Goal: Transaction & Acquisition: Purchase product/service

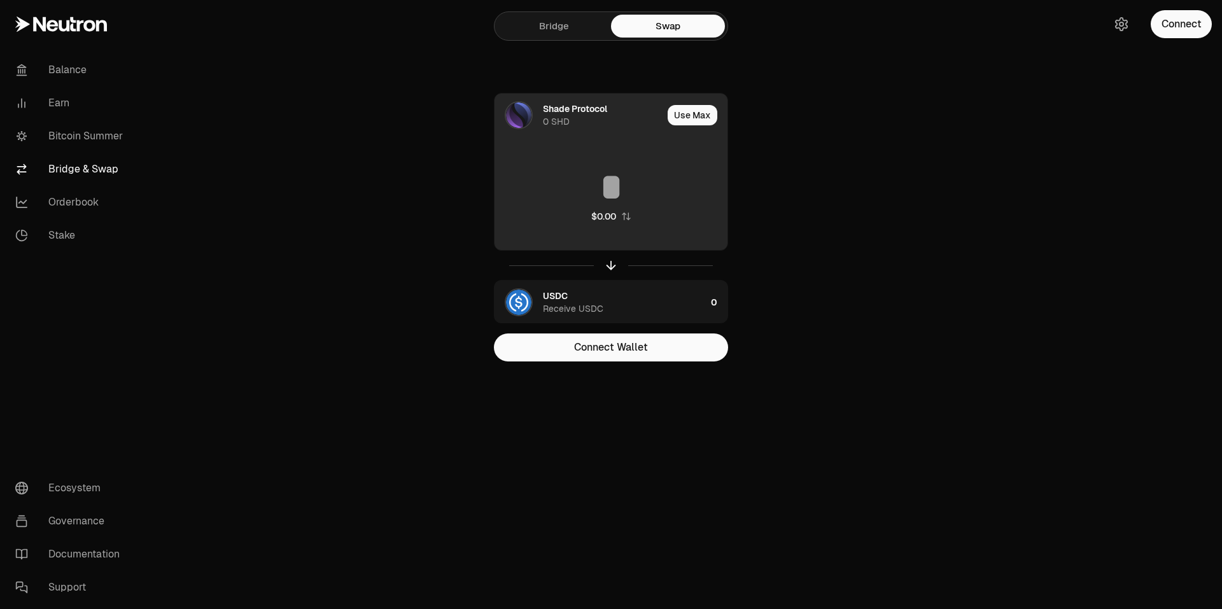
click at [623, 192] on input at bounding box center [611, 187] width 233 height 38
type input "*"
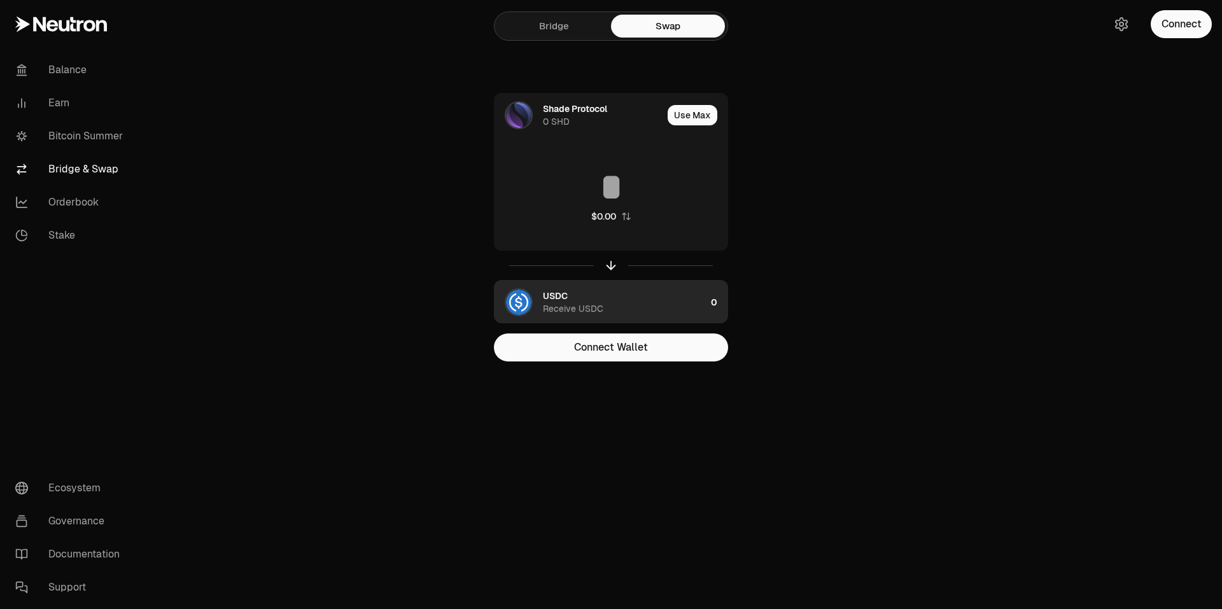
click at [703, 309] on div "USDC Receive USDC" at bounding box center [624, 302] width 163 height 25
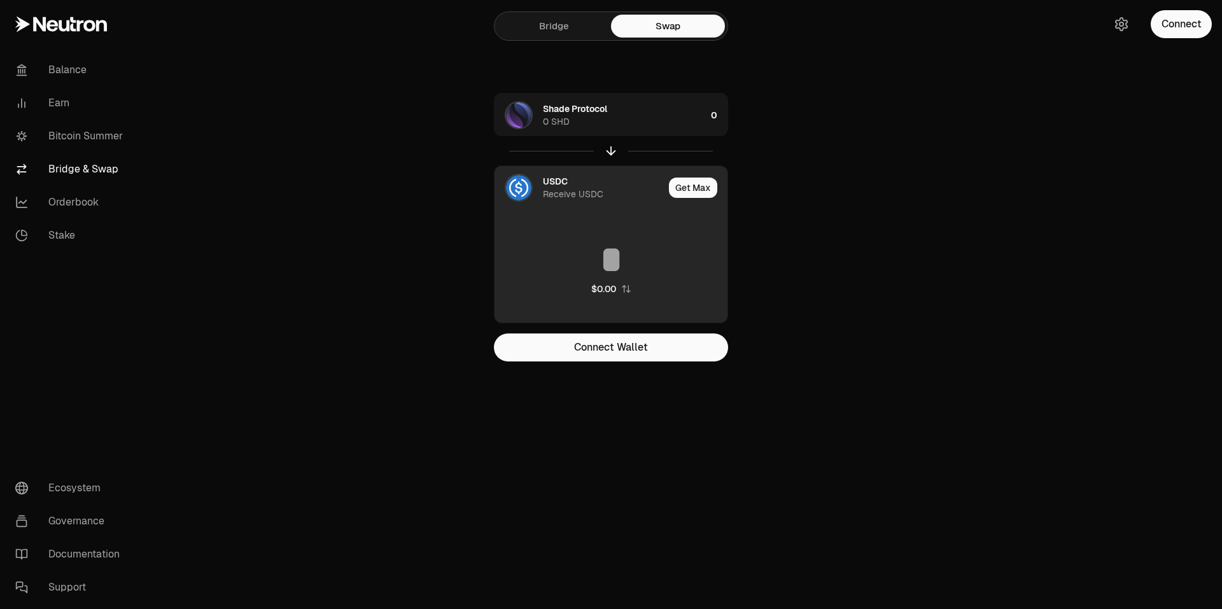
click at [627, 257] on input at bounding box center [611, 260] width 233 height 38
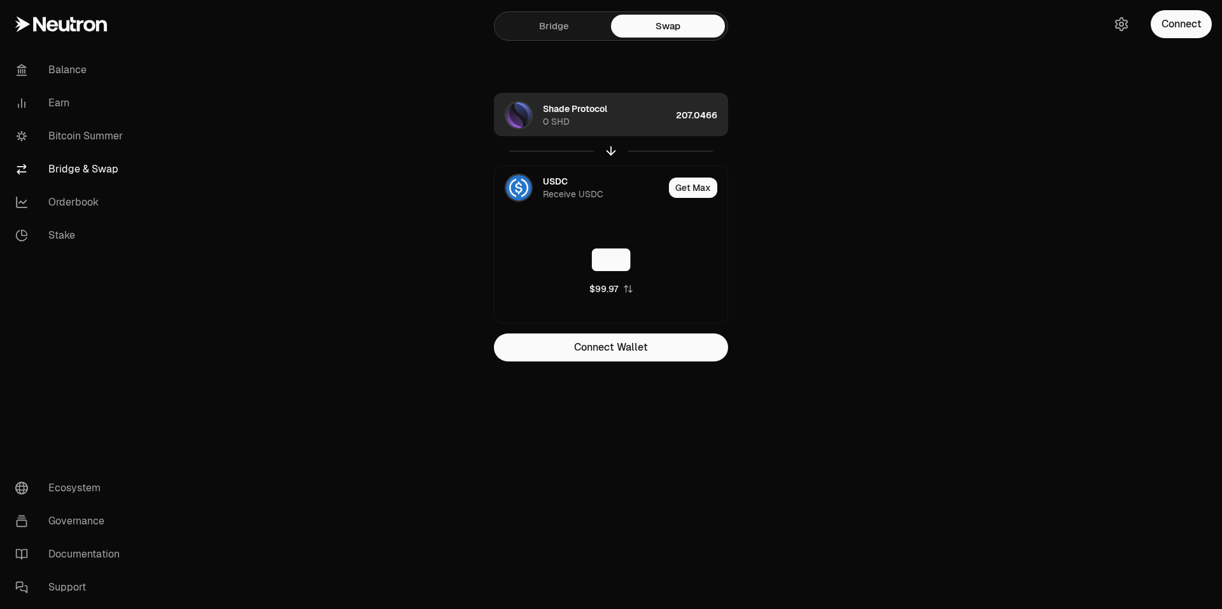
type input "***"
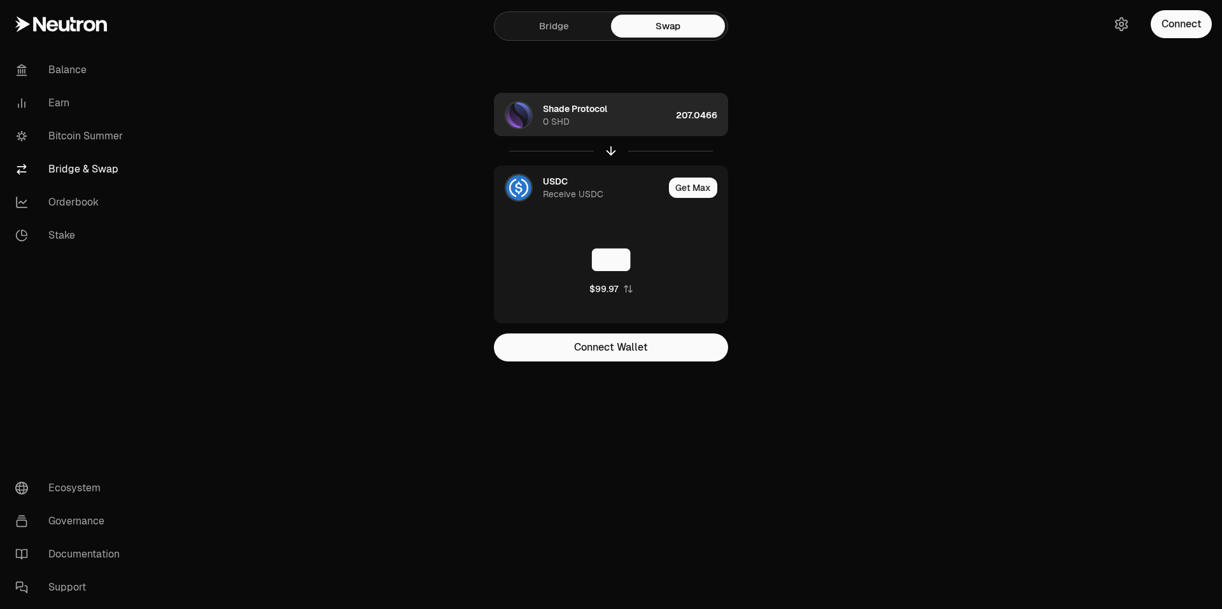
click at [635, 122] on div "Shade Protocol 0 SHD" at bounding box center [607, 114] width 128 height 25
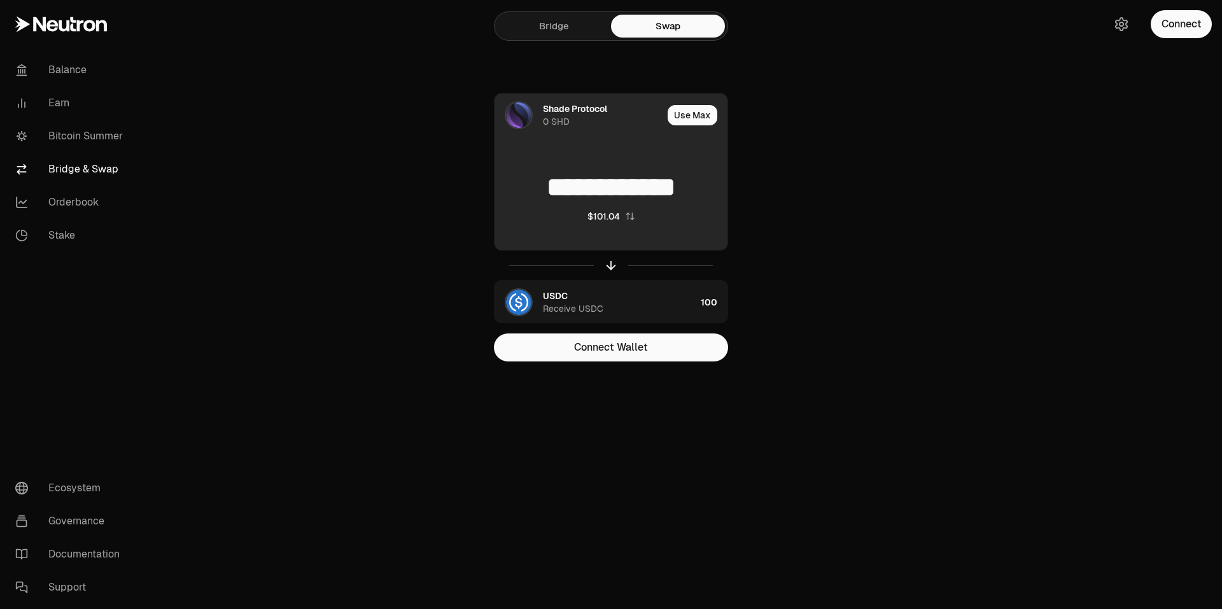
drag, startPoint x: 331, startPoint y: 165, endPoint x: 372, endPoint y: 119, distance: 61.7
click at [332, 165] on main "**********" at bounding box center [682, 206] width 1079 height 412
click at [523, 119] on img at bounding box center [518, 114] width 25 height 25
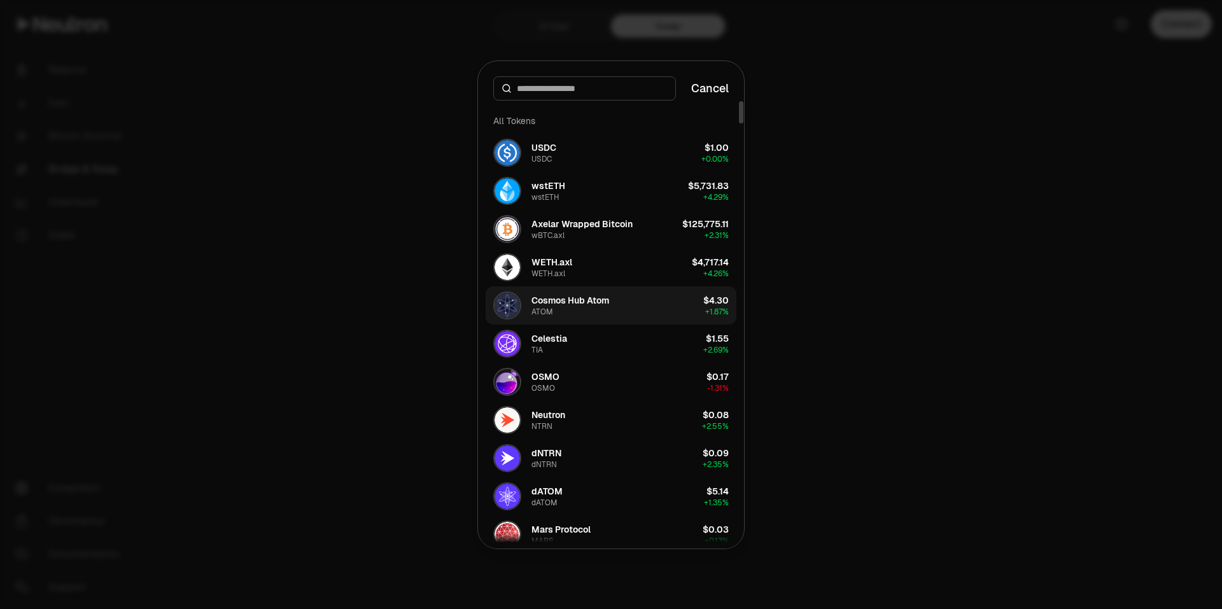
click at [586, 317] on div "Cosmos Hub Atom ATOM" at bounding box center [551, 306] width 116 height 28
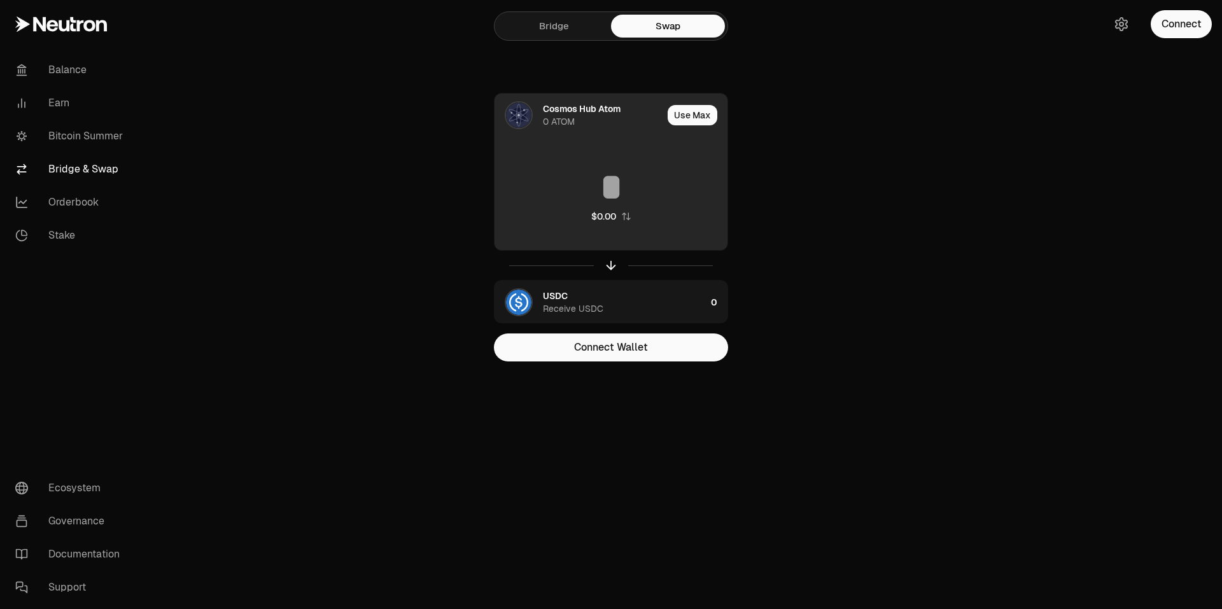
click at [645, 201] on input at bounding box center [611, 187] width 233 height 38
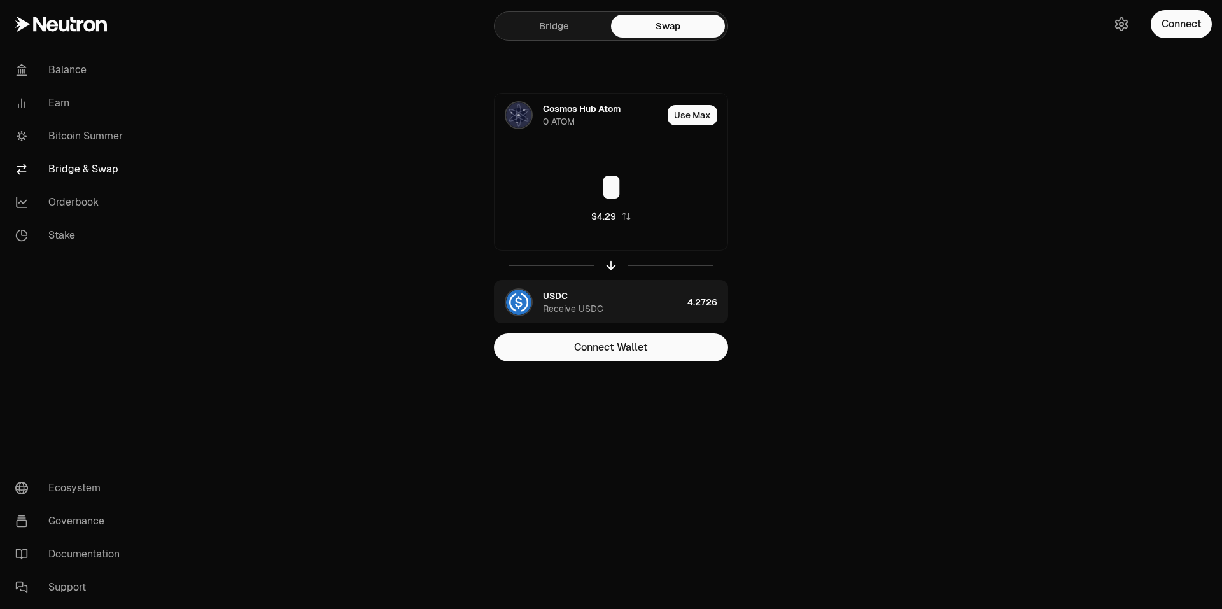
type input "*"
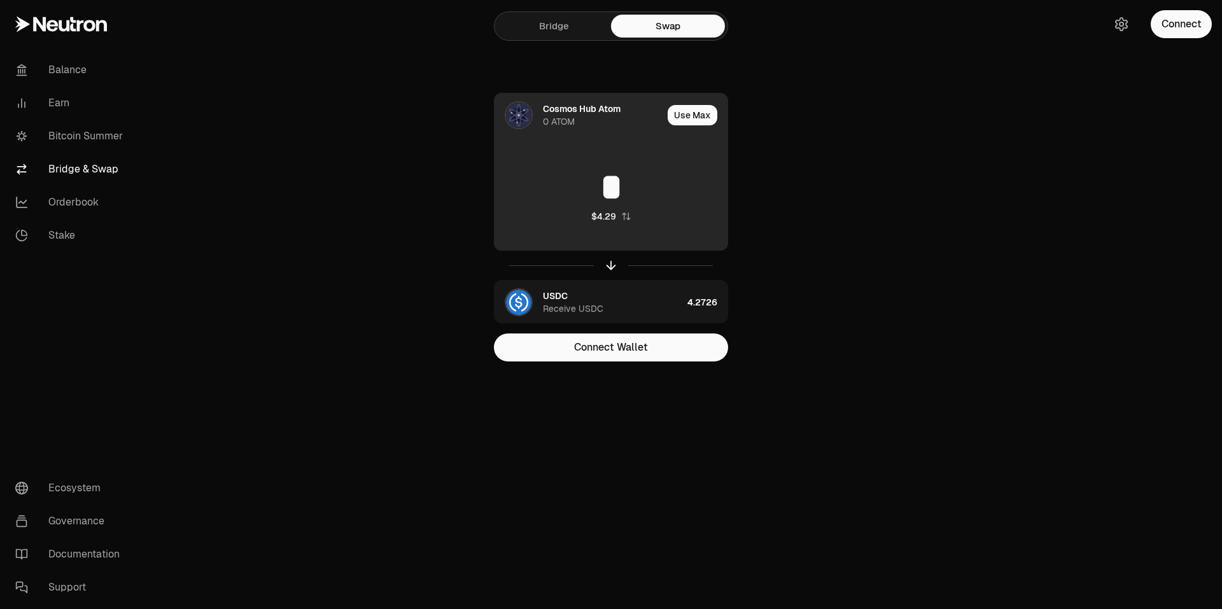
click at [529, 115] on img at bounding box center [518, 114] width 25 height 25
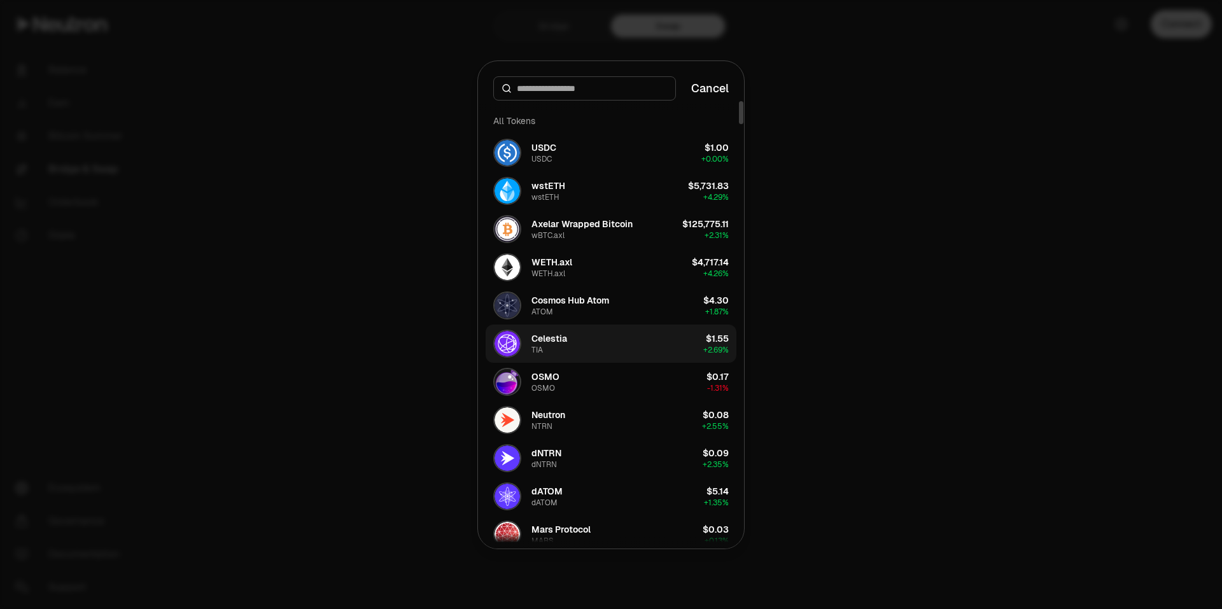
click at [590, 353] on button "Celestia TIA $1.55 + 2.69%" at bounding box center [611, 344] width 251 height 38
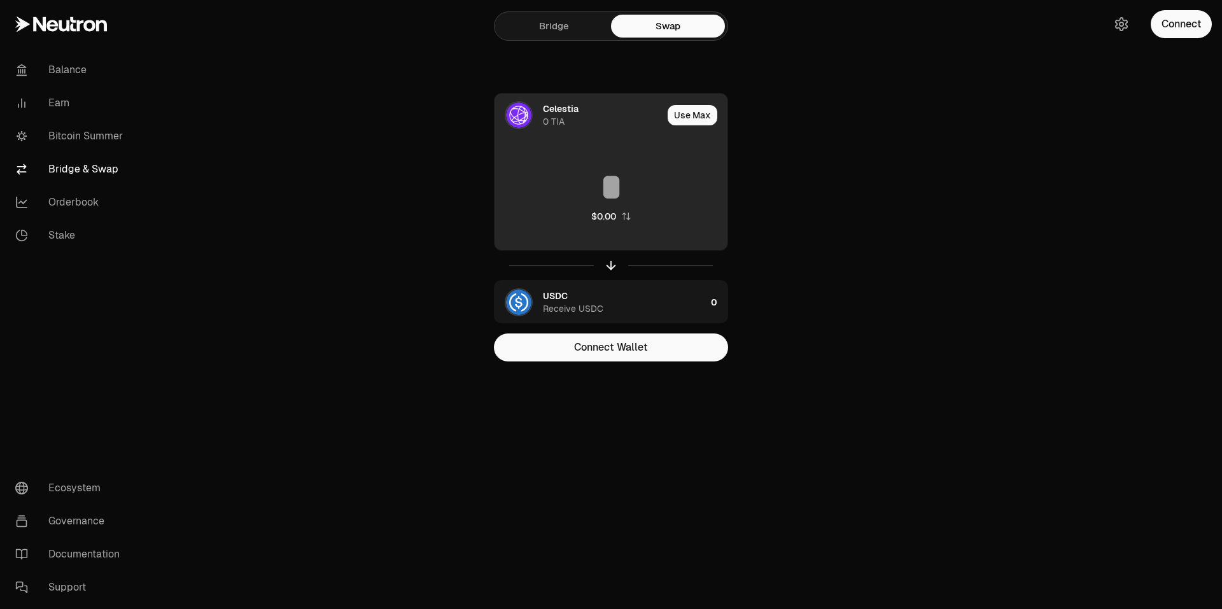
click at [625, 196] on input at bounding box center [611, 187] width 233 height 38
type input "*"
click at [524, 111] on img at bounding box center [518, 114] width 25 height 25
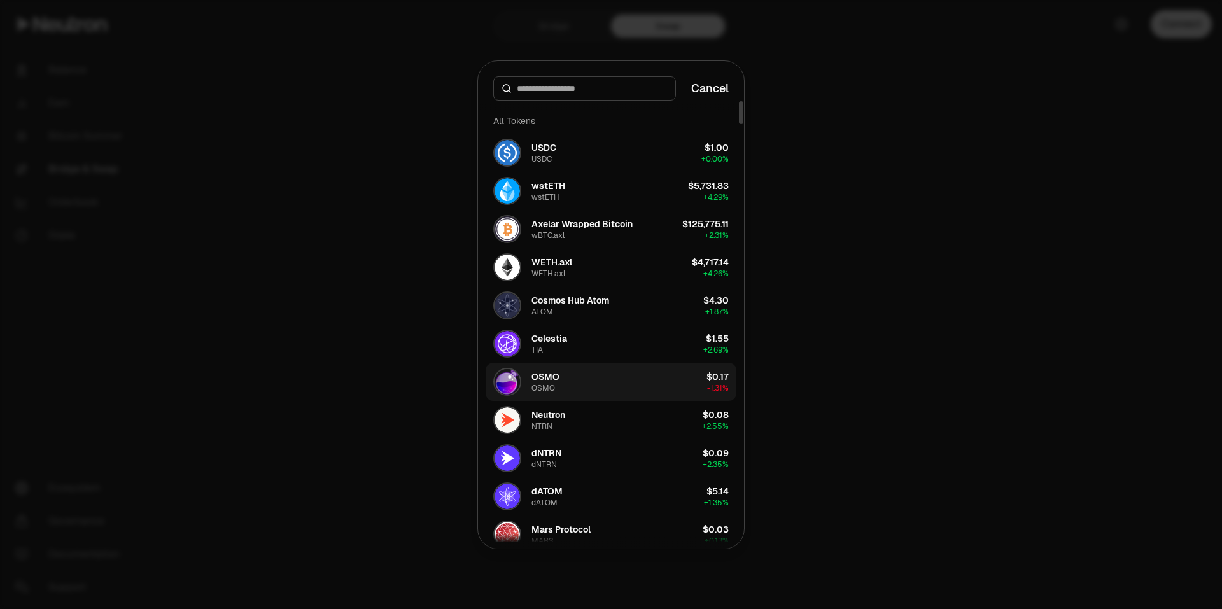
click at [550, 384] on div "OSMO" at bounding box center [543, 388] width 24 height 10
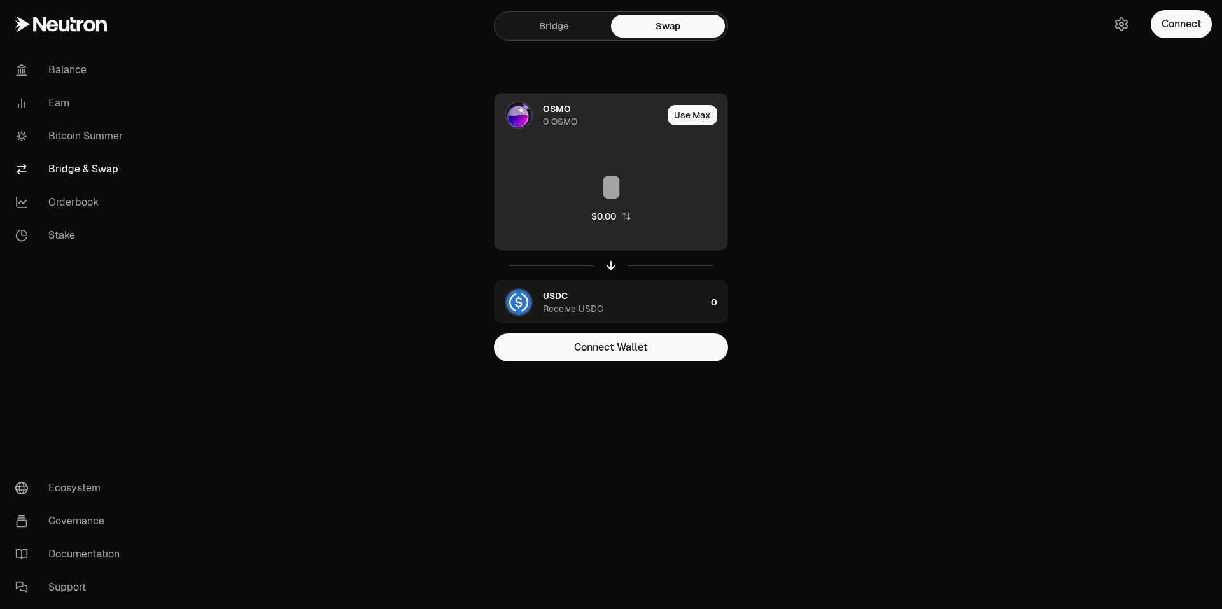
drag, startPoint x: 648, startPoint y: 190, endPoint x: 698, endPoint y: 199, distance: 51.1
click at [648, 191] on input at bounding box center [611, 187] width 233 height 38
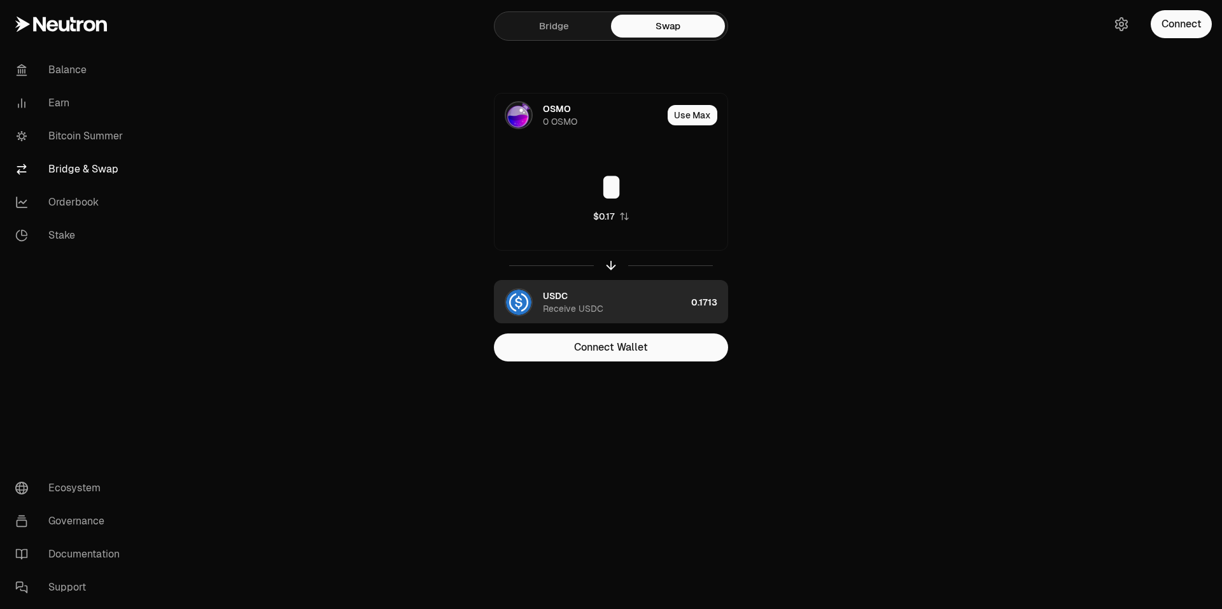
type input "*"
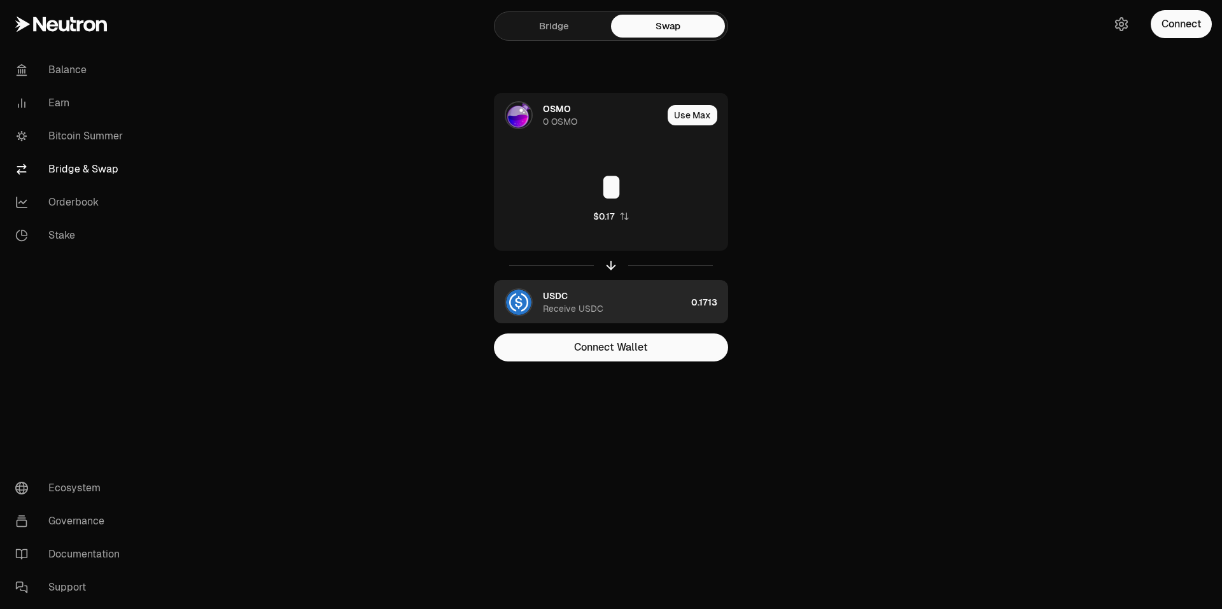
click at [524, 304] on img "button" at bounding box center [518, 302] width 25 height 25
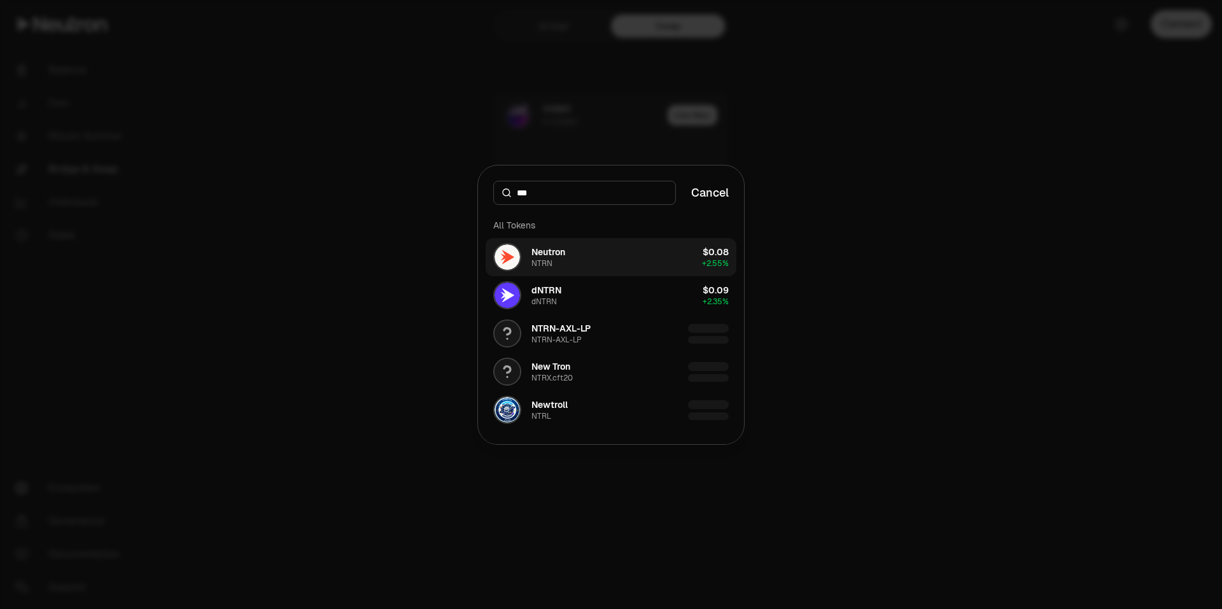
type input "***"
click at [638, 256] on button "Neutron NTRN $0.08 + 2.55%" at bounding box center [611, 257] width 251 height 38
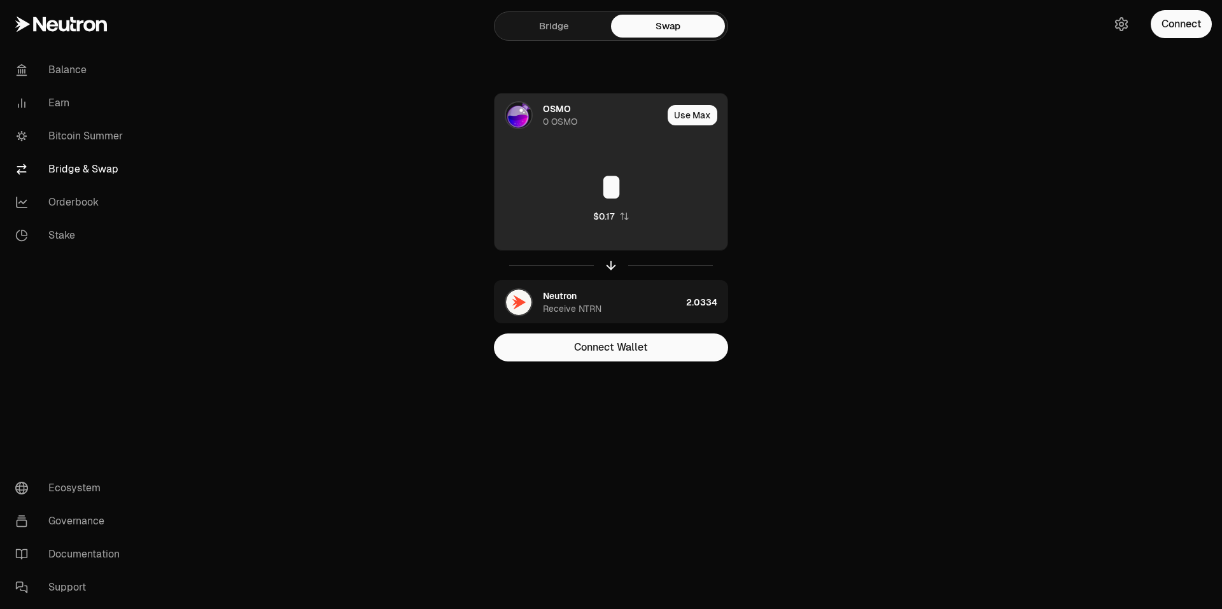
click at [616, 192] on input "*" at bounding box center [611, 187] width 233 height 38
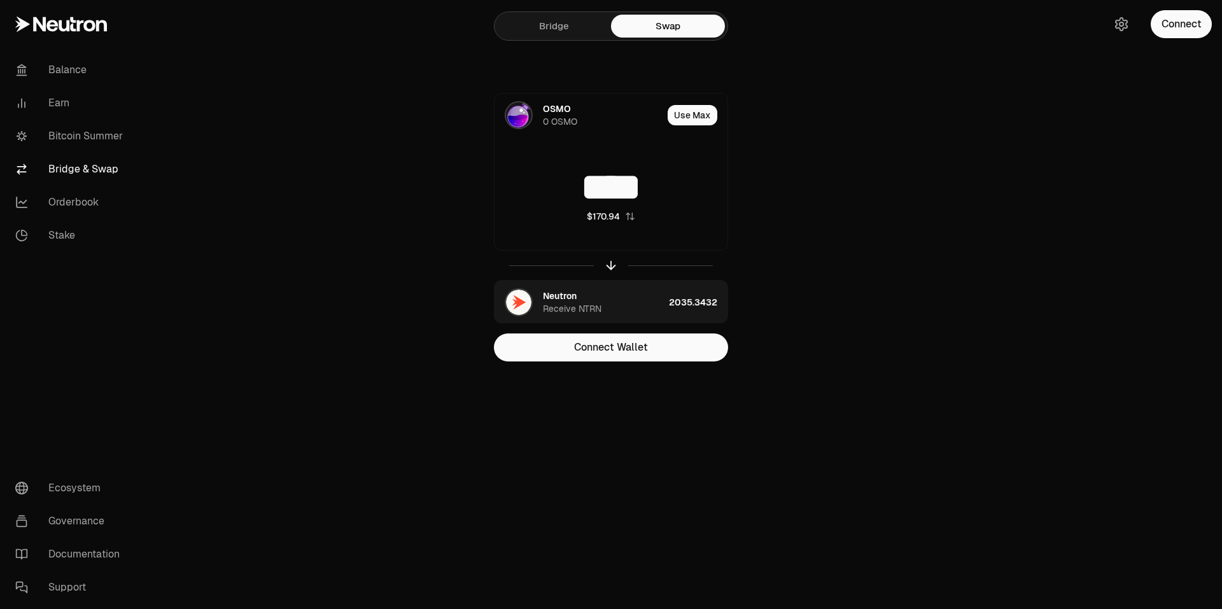
type input "****"
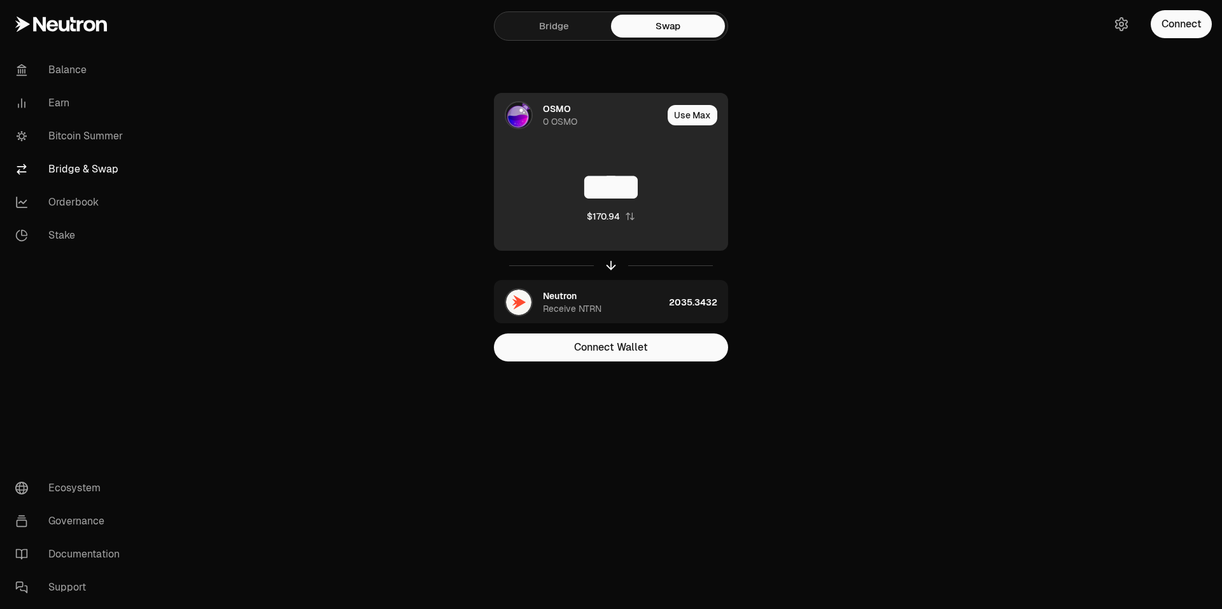
click at [530, 120] on img at bounding box center [518, 114] width 25 height 25
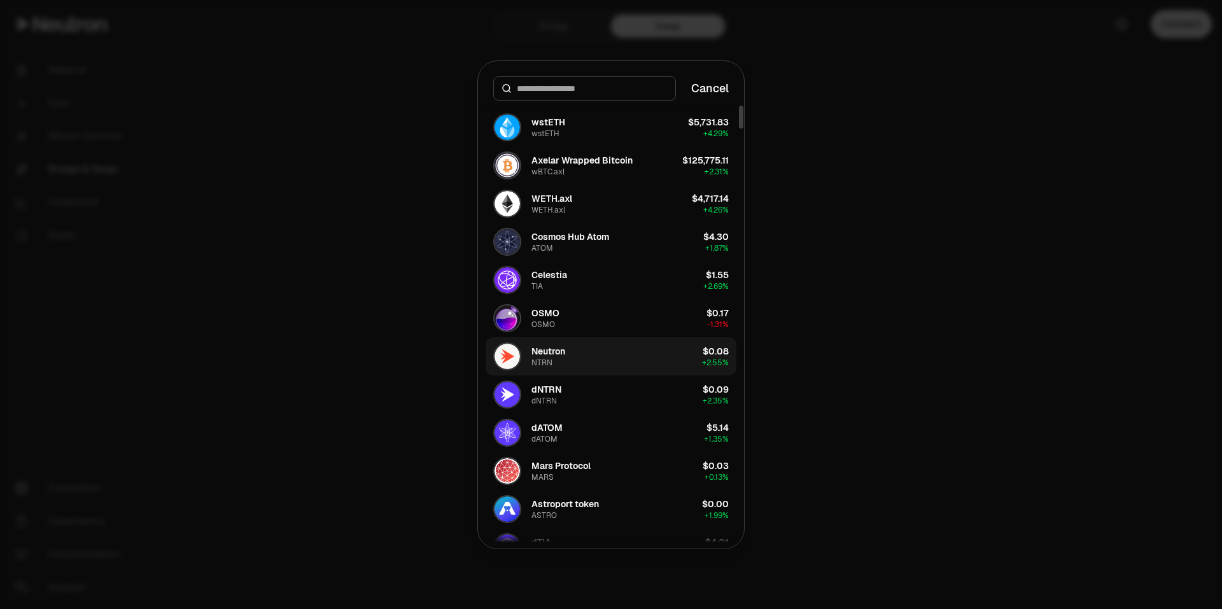
scroll to position [127, 0]
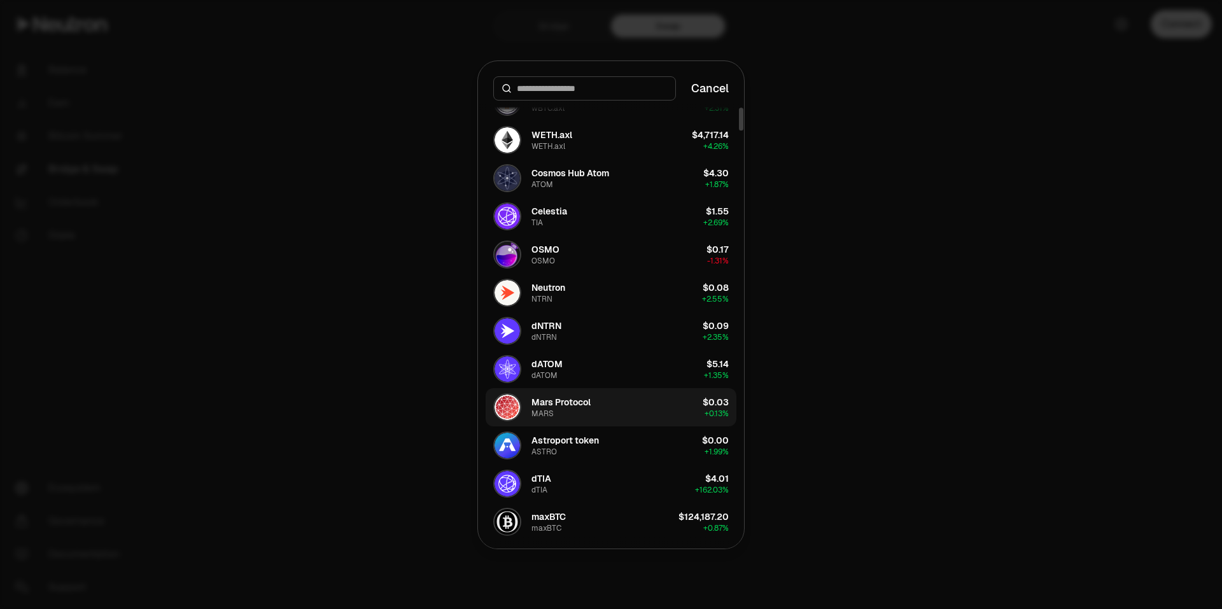
click at [602, 411] on button "Mars Protocol MARS $0.03 + 0.13%" at bounding box center [611, 407] width 251 height 38
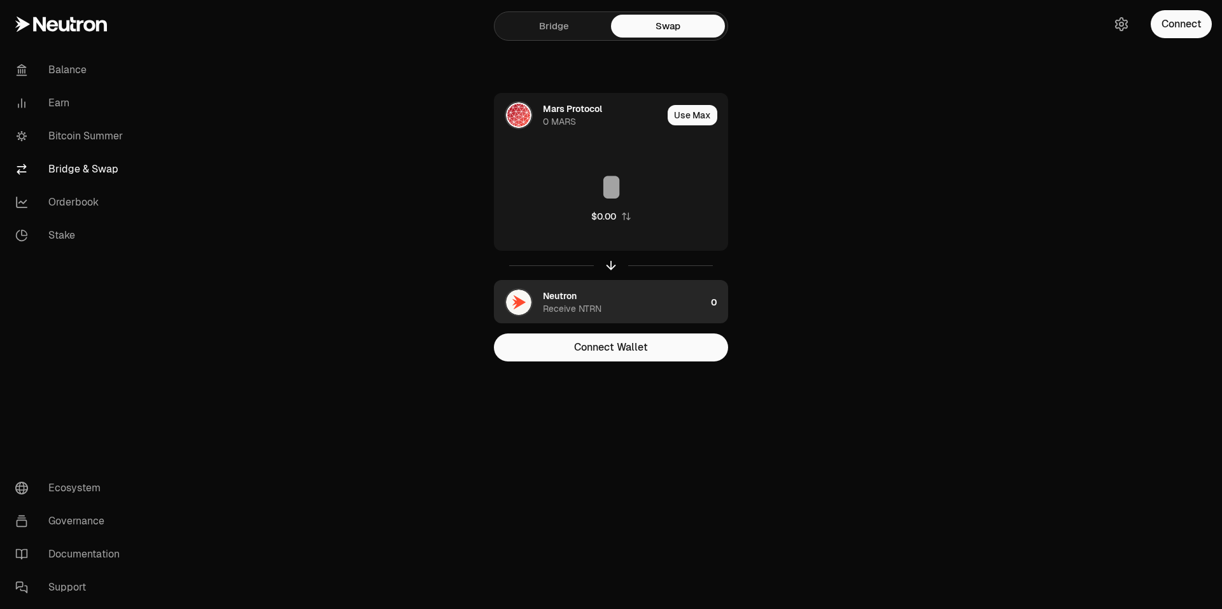
click at [563, 302] on div "Neutron" at bounding box center [560, 296] width 34 height 13
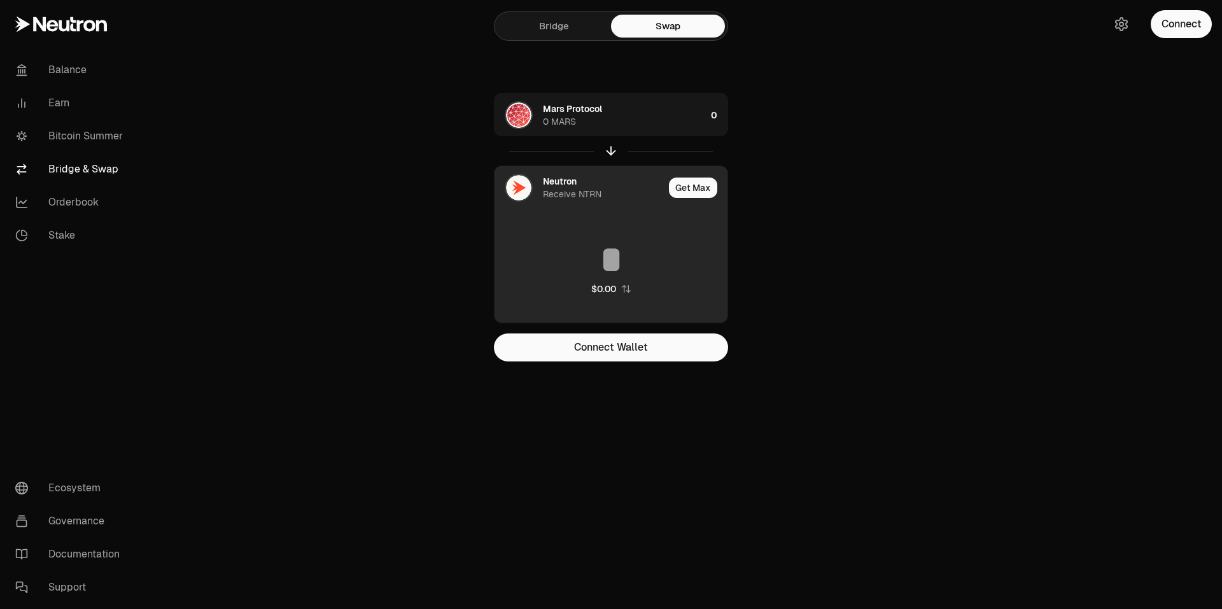
click at [512, 193] on img at bounding box center [518, 187] width 25 height 25
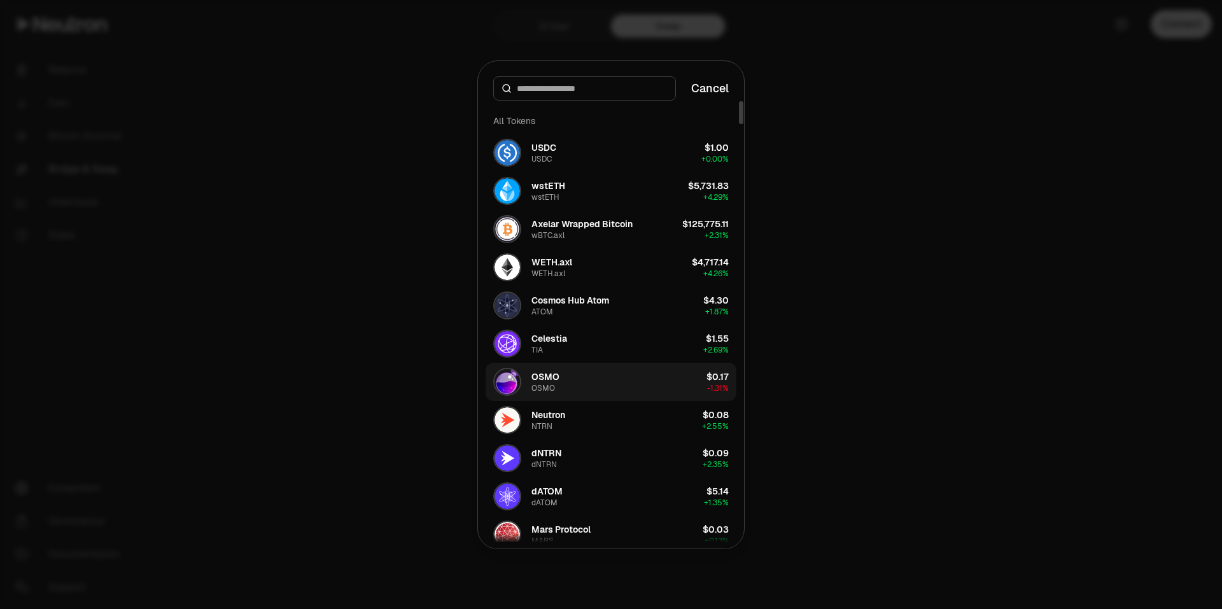
click at [575, 376] on button "OSMO OSMO $0.17 -1.31%" at bounding box center [611, 382] width 251 height 38
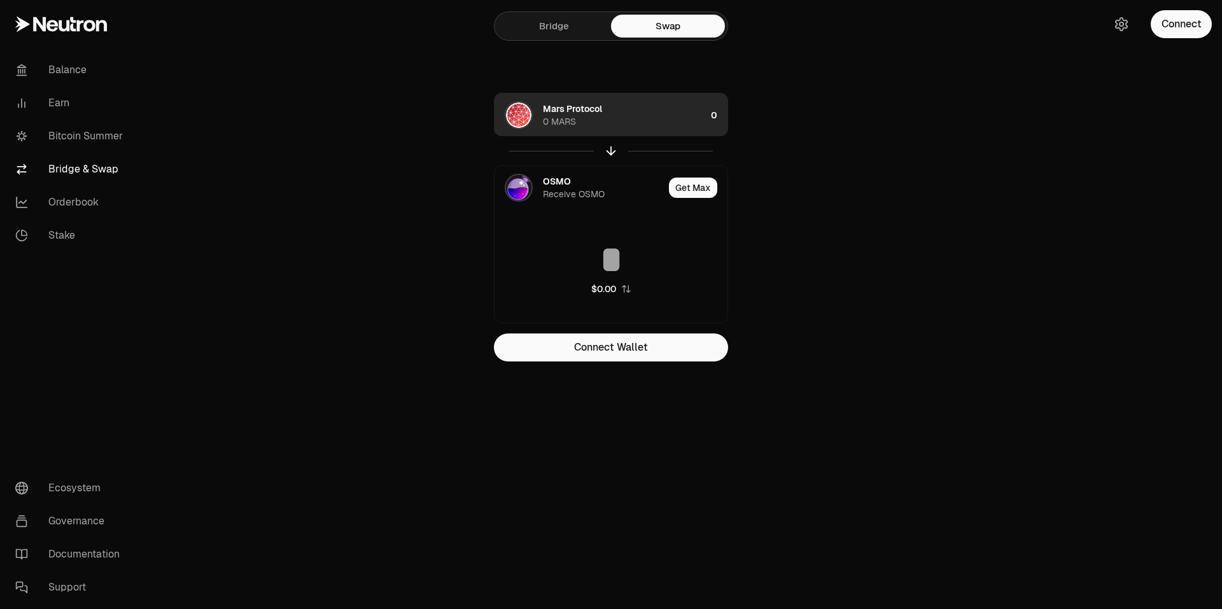
click at [624, 122] on div "Mars Protocol 0 MARS" at bounding box center [624, 114] width 163 height 25
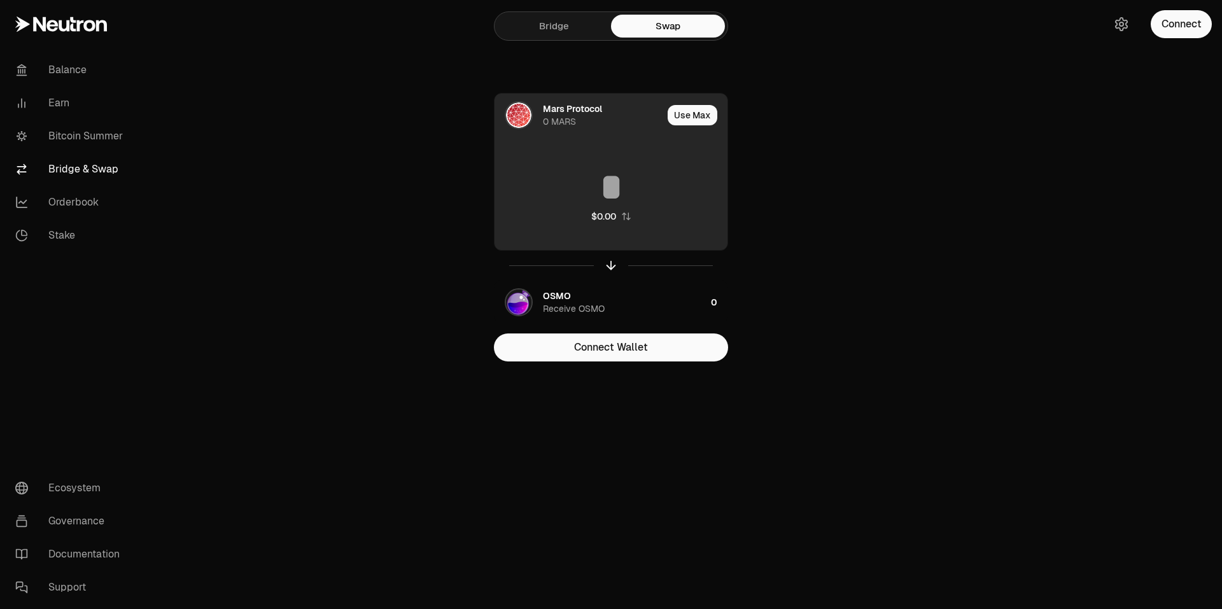
click at [624, 195] on input at bounding box center [611, 187] width 233 height 38
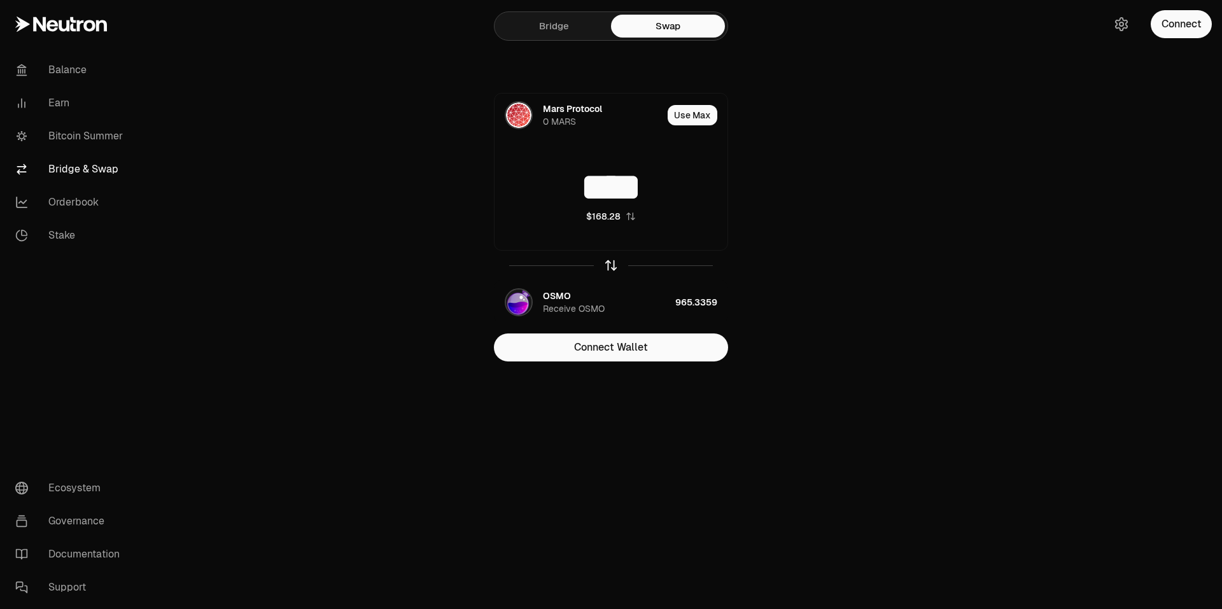
type input "****"
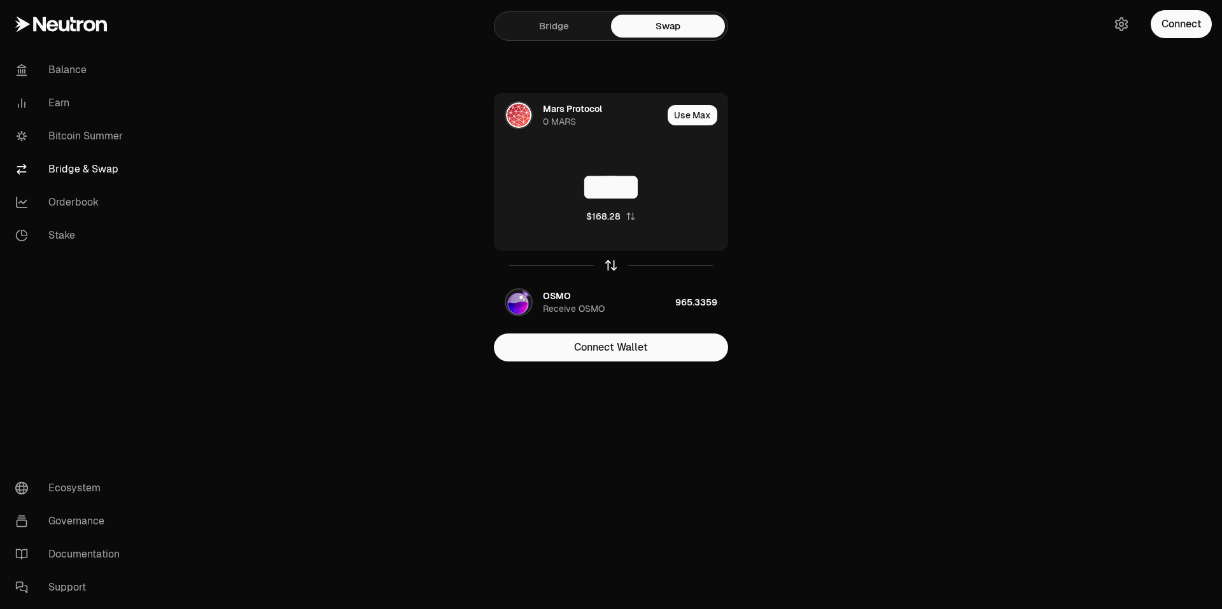
click at [611, 267] on icon "button" at bounding box center [611, 265] width 14 height 14
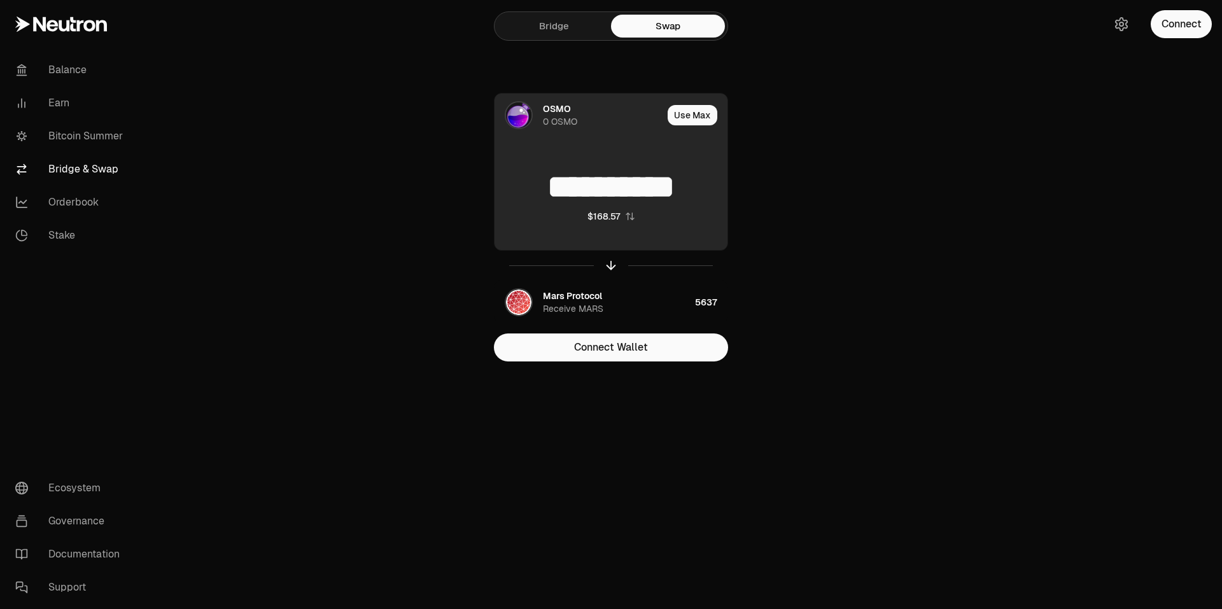
click at [629, 190] on input "**********" at bounding box center [611, 187] width 233 height 38
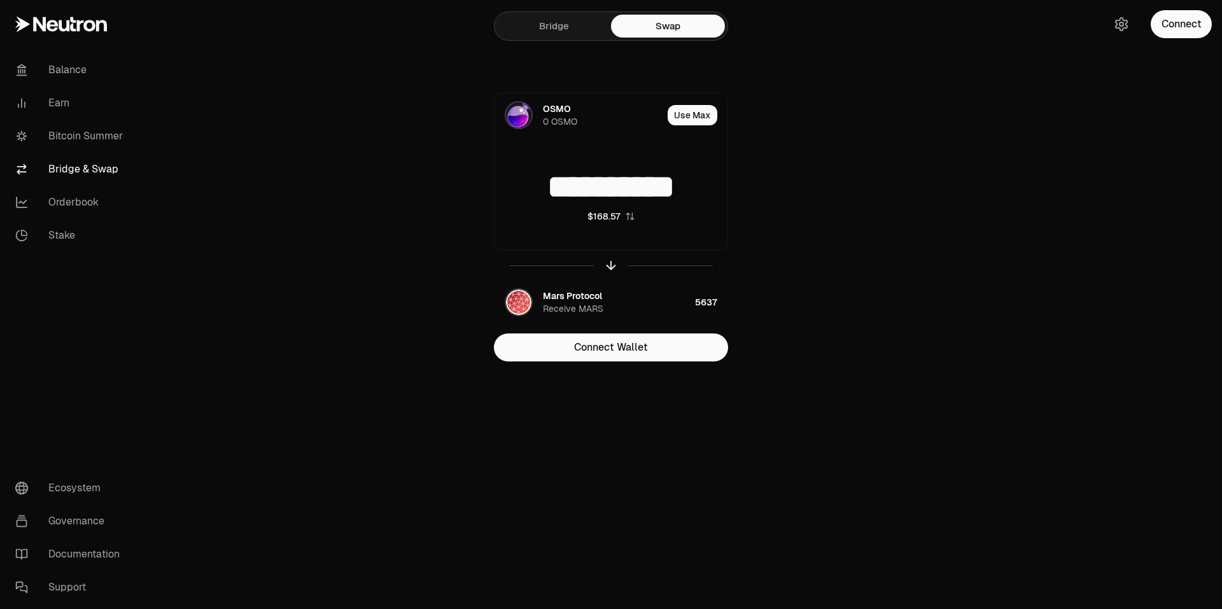
drag, startPoint x: 703, startPoint y: 188, endPoint x: 406, endPoint y: 181, distance: 296.7
click at [474, 190] on div "**********" at bounding box center [611, 227] width 428 height 269
type input "****"
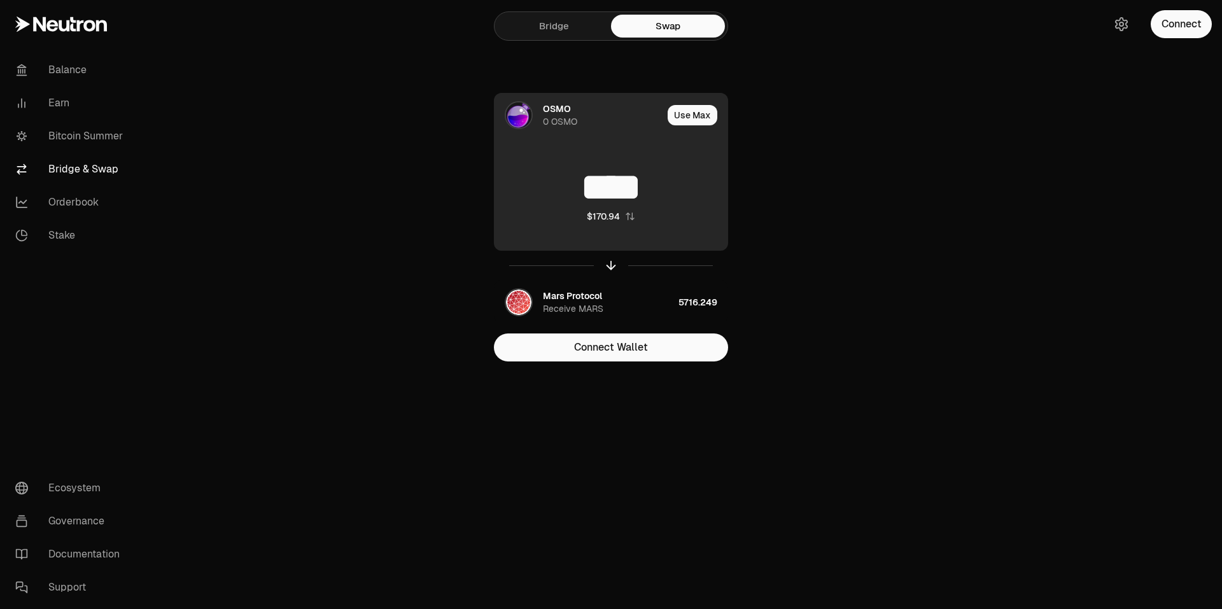
click at [518, 114] on img at bounding box center [518, 114] width 25 height 25
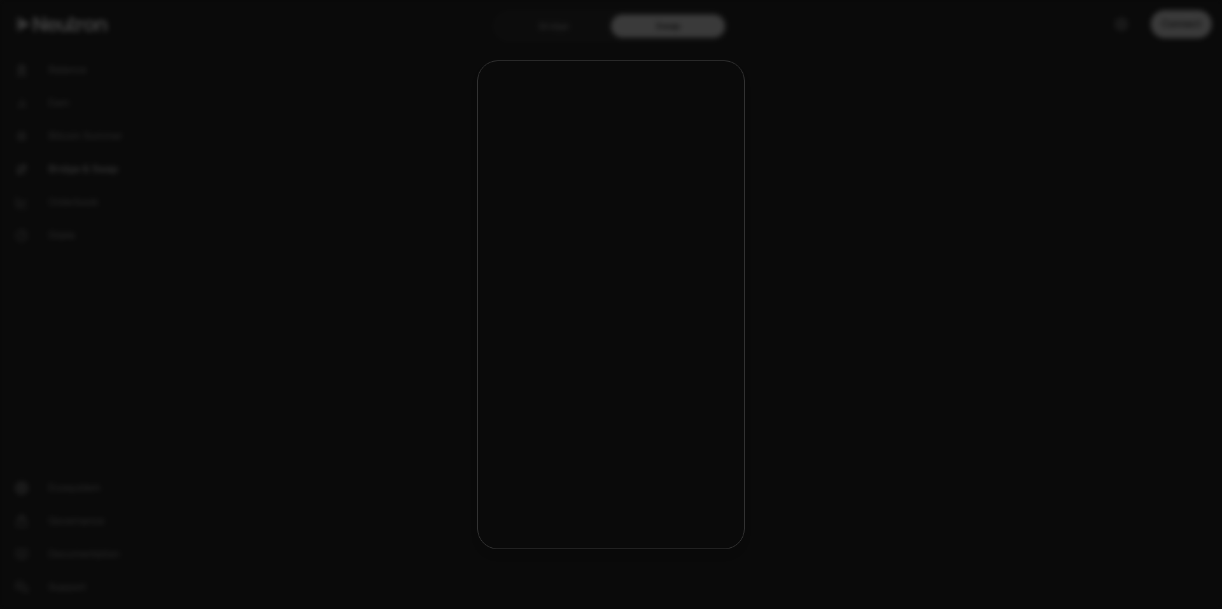
click at [999, 220] on div at bounding box center [611, 304] width 1222 height 609
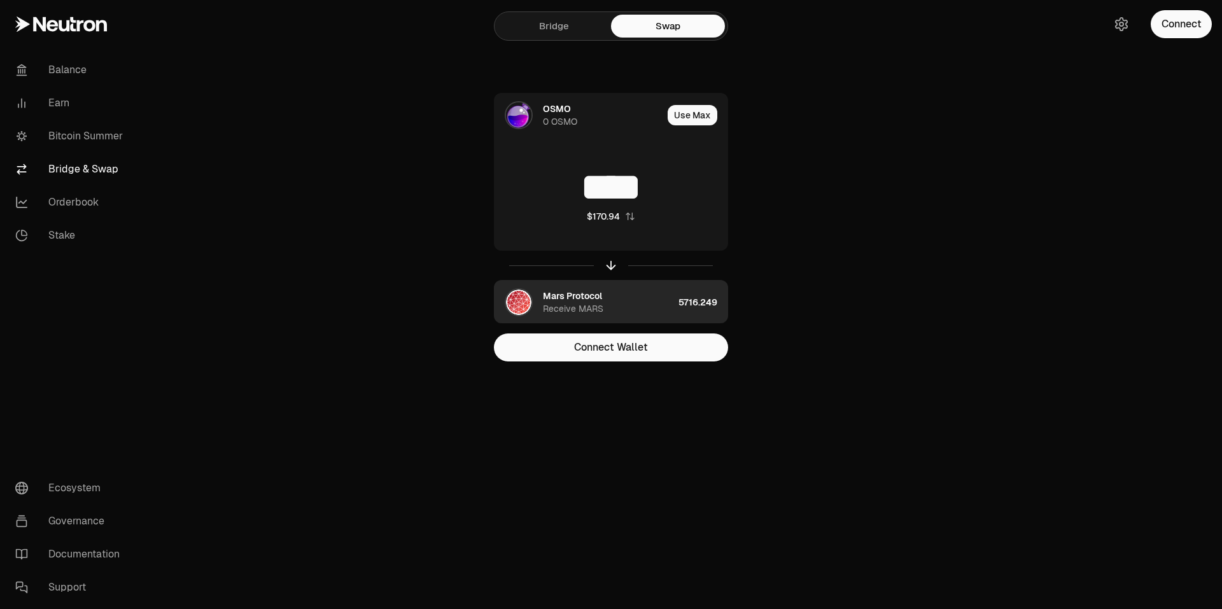
click at [522, 306] on img "button" at bounding box center [518, 302] width 25 height 25
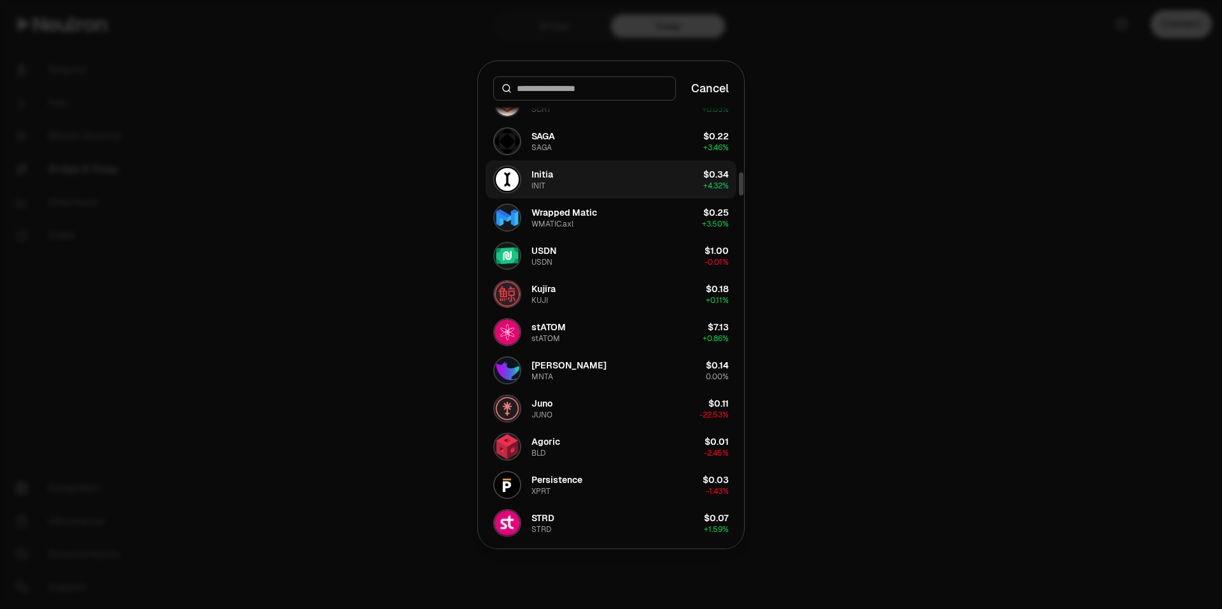
scroll to position [1464, 0]
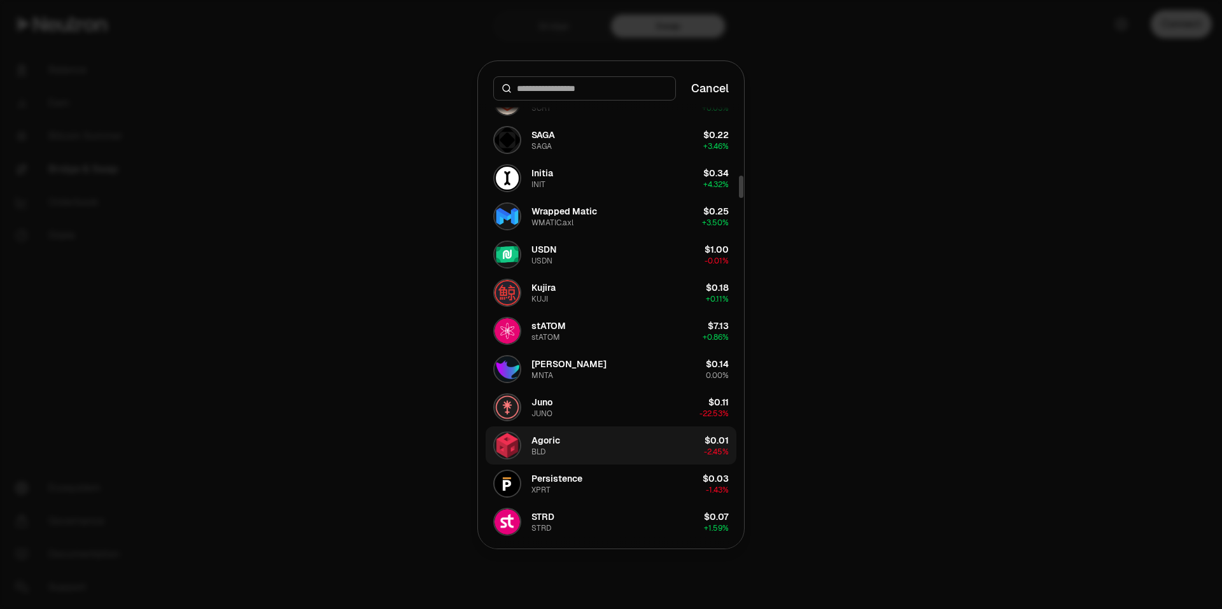
click at [585, 444] on button "Agoric BLD $0.01 -2.45%" at bounding box center [611, 445] width 251 height 38
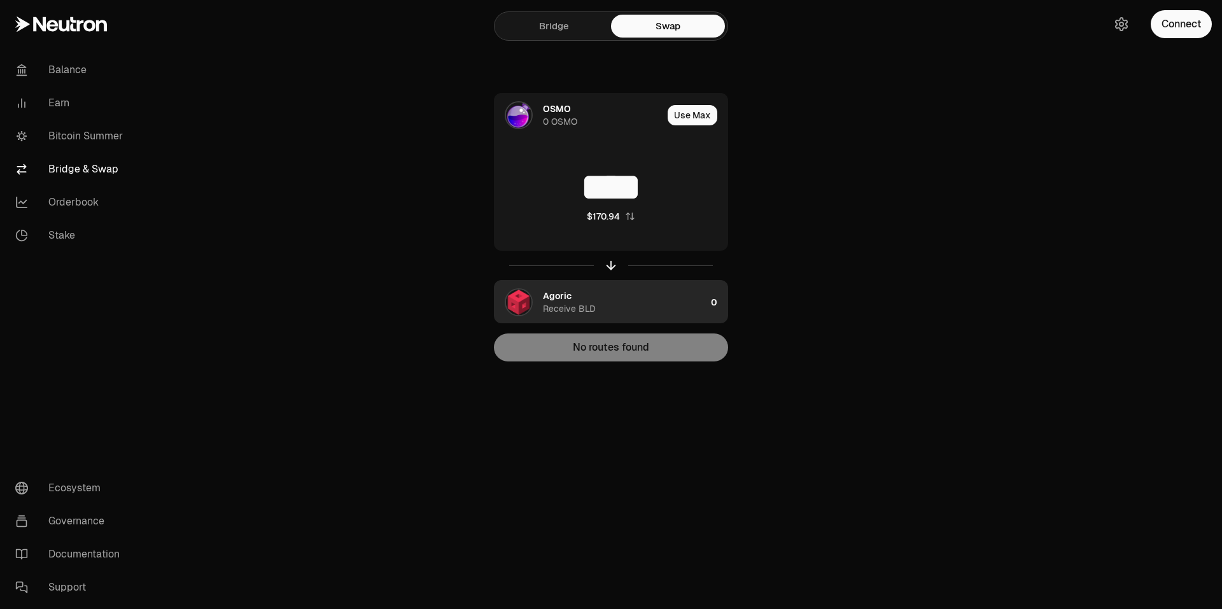
click at [528, 306] on img "button" at bounding box center [518, 302] width 25 height 25
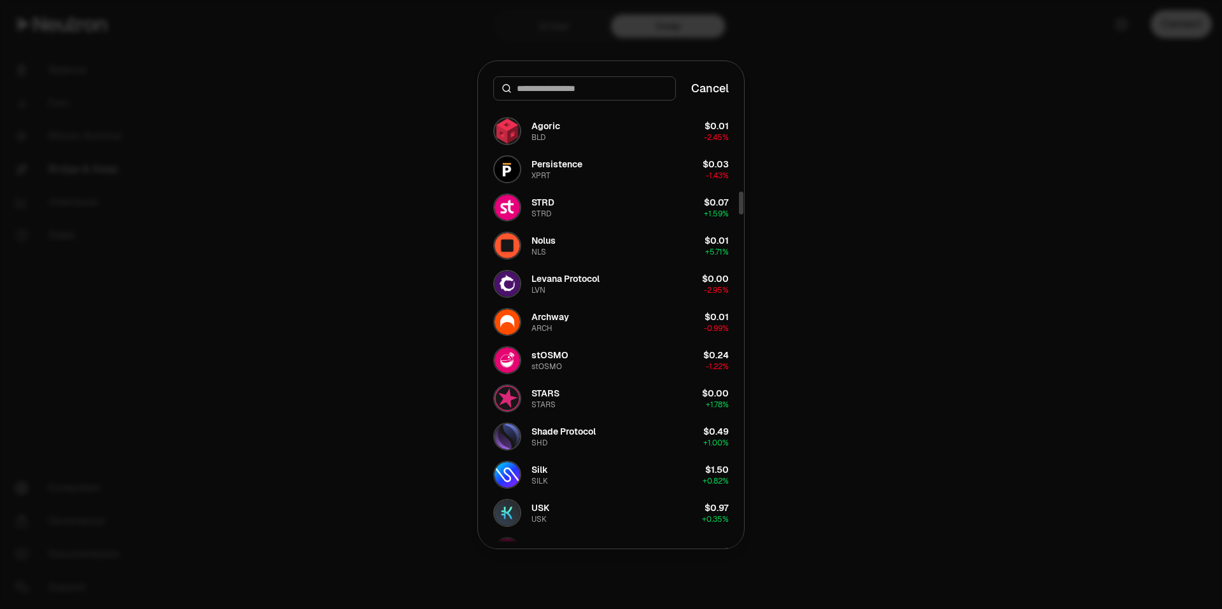
scroll to position [1779, 0]
click at [572, 393] on button "STARS STARS $0.00 + 1.78%" at bounding box center [611, 398] width 251 height 38
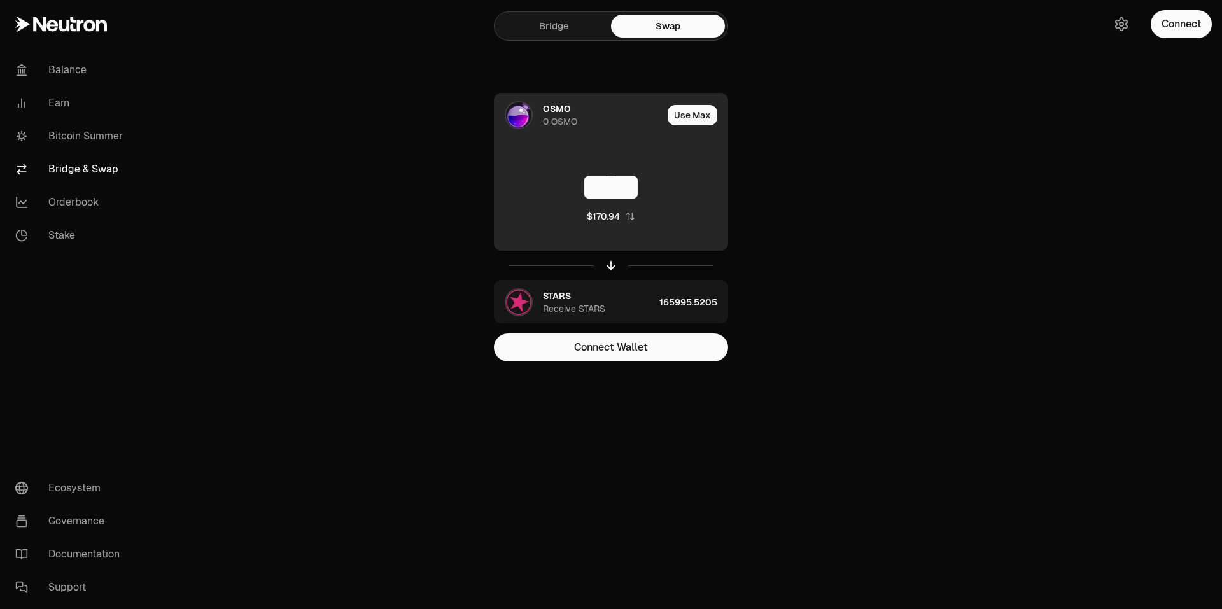
click at [531, 119] on img at bounding box center [518, 114] width 25 height 25
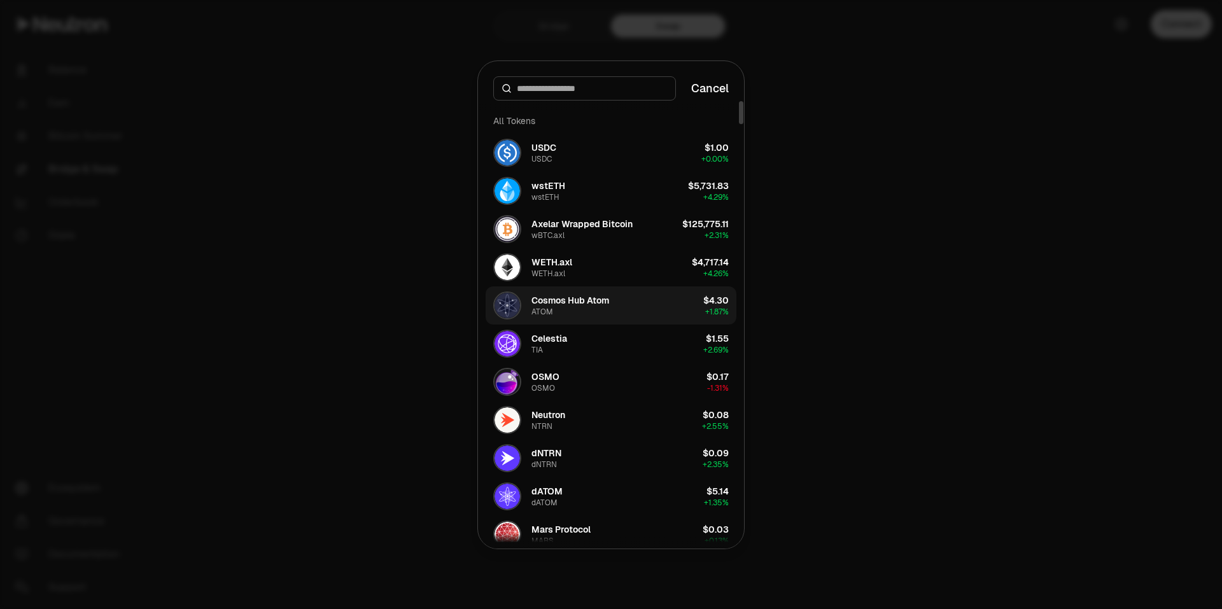
click at [566, 299] on div "Cosmos Hub Atom" at bounding box center [570, 300] width 78 height 13
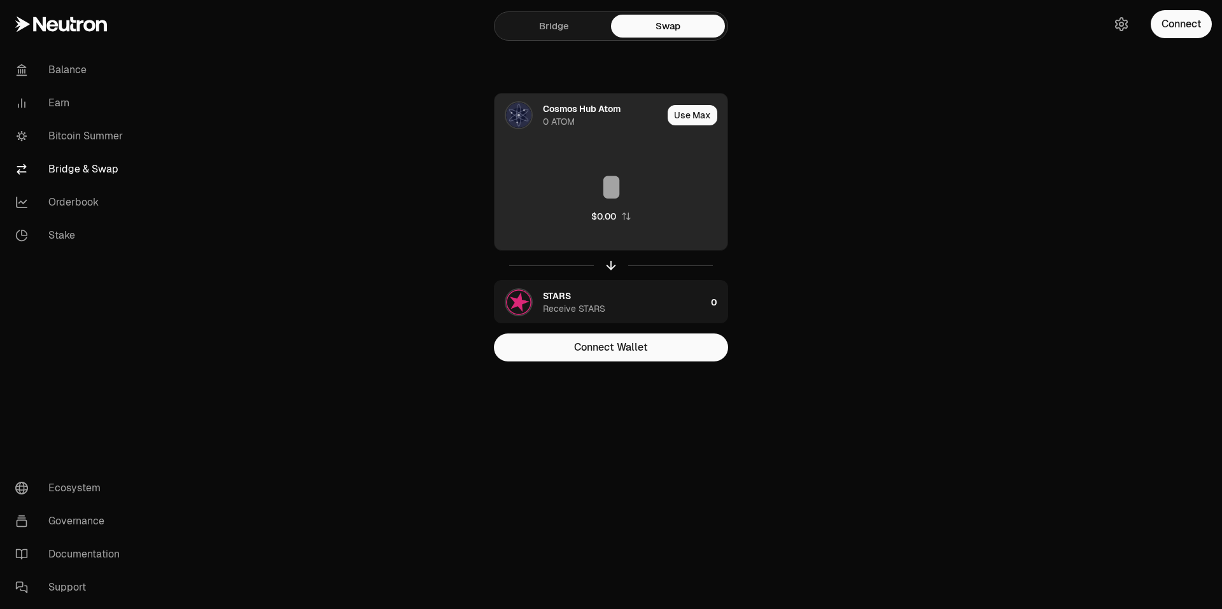
click at [627, 182] on input at bounding box center [611, 187] width 233 height 38
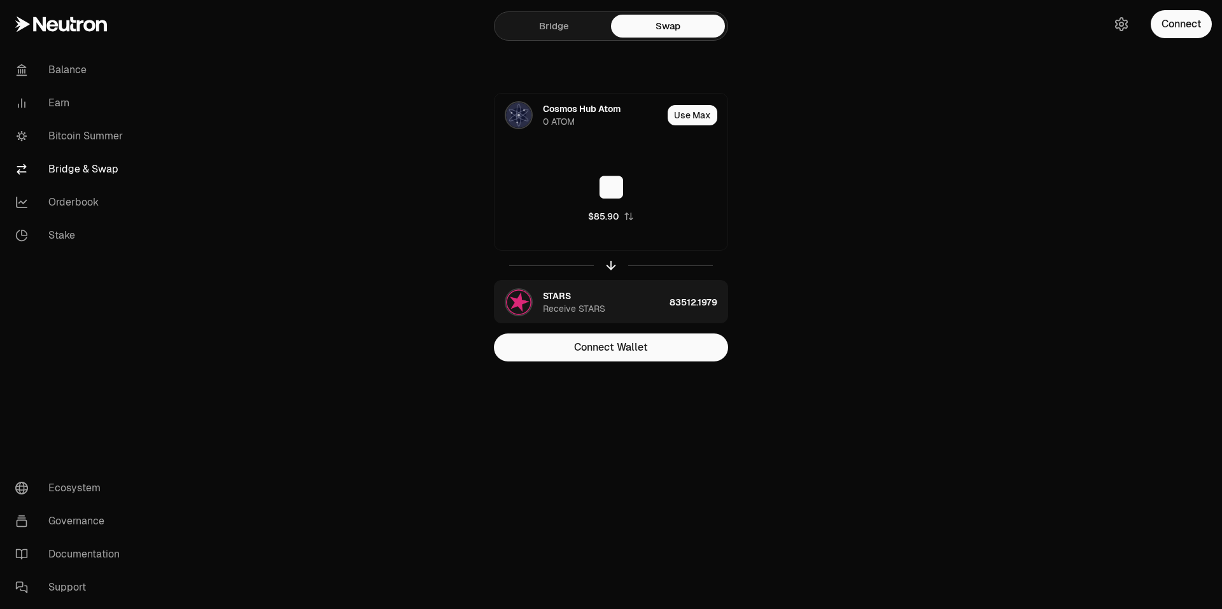
type input "**"
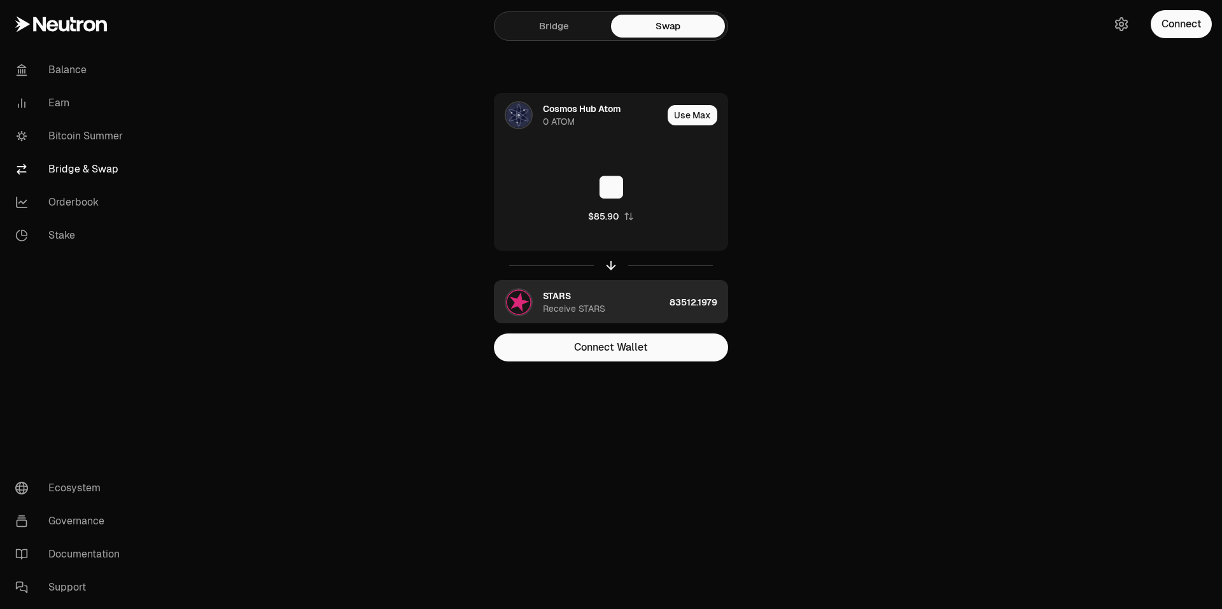
click at [524, 306] on img "button" at bounding box center [518, 302] width 25 height 25
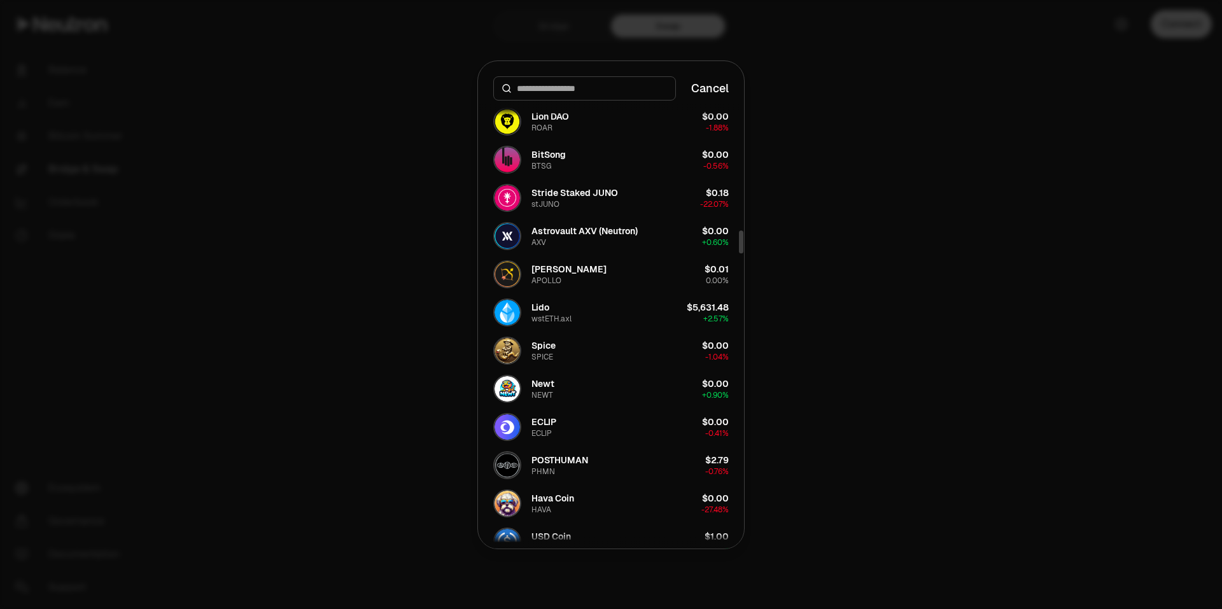
scroll to position [2419, 0]
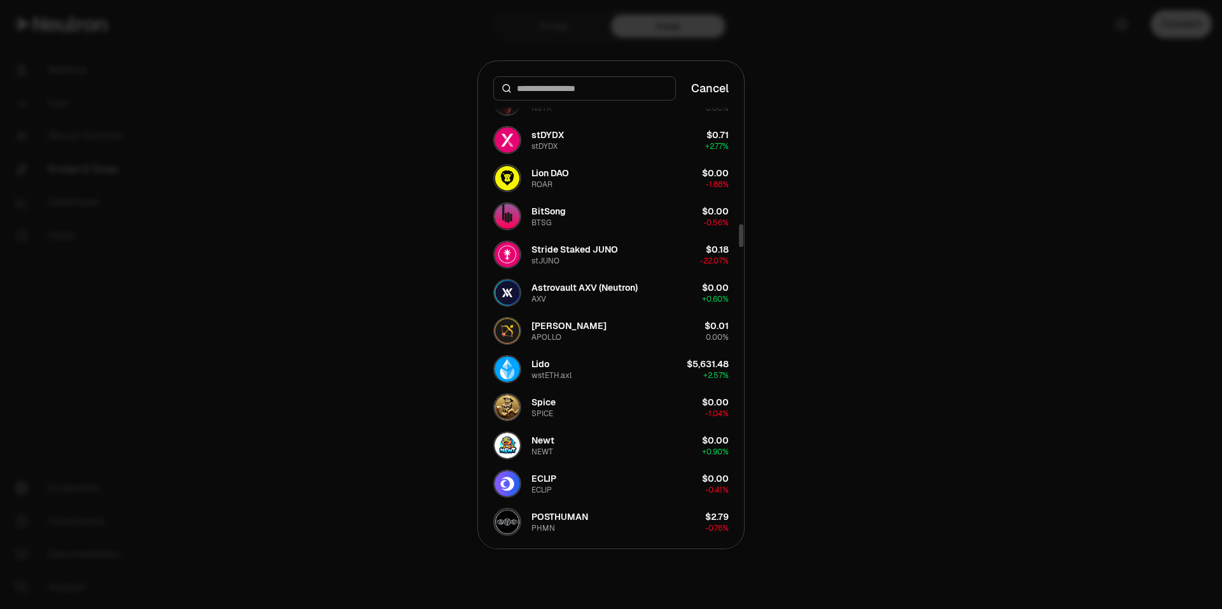
click at [988, 262] on div at bounding box center [611, 304] width 1222 height 609
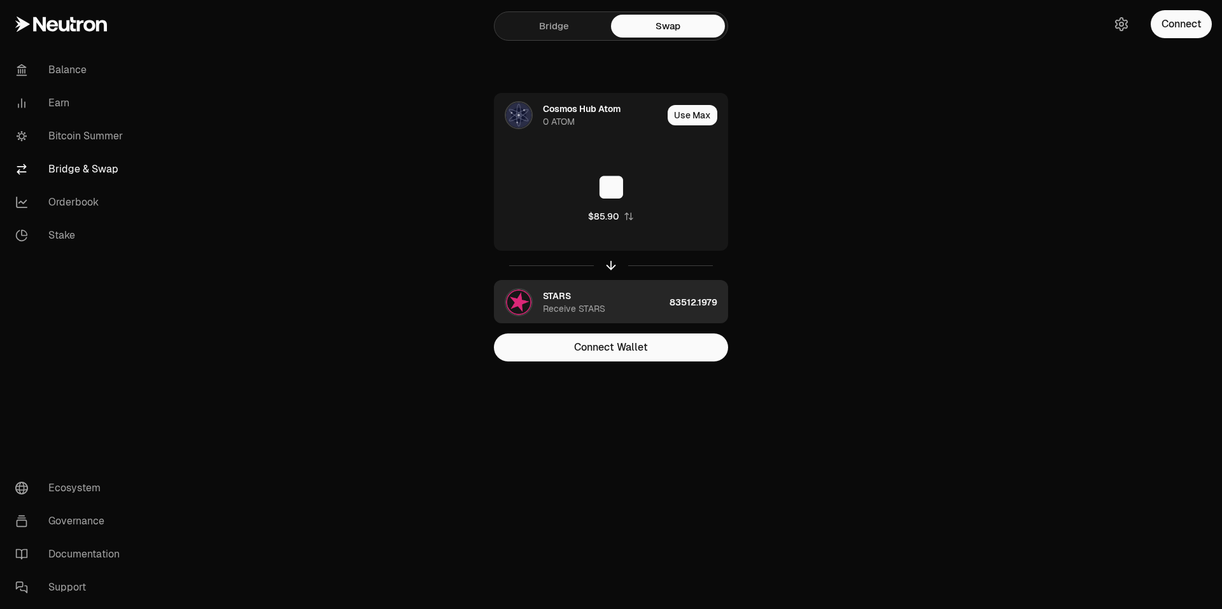
click at [528, 296] on img "button" at bounding box center [518, 302] width 25 height 25
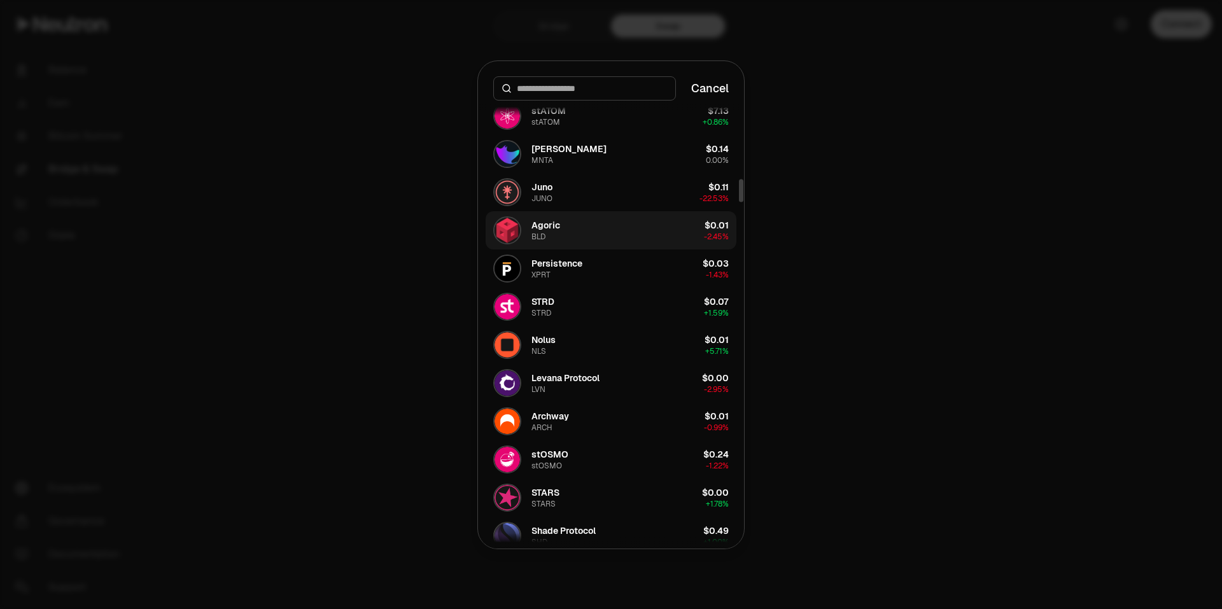
scroll to position [1718, 0]
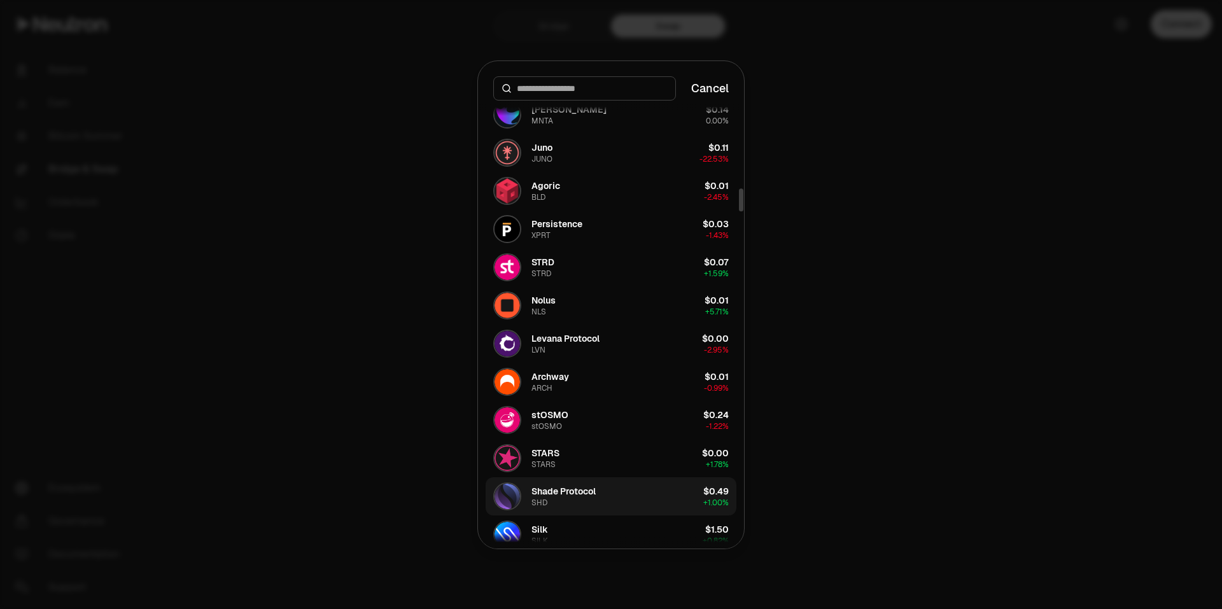
click at [539, 486] on div "Shade Protocol" at bounding box center [563, 491] width 64 height 13
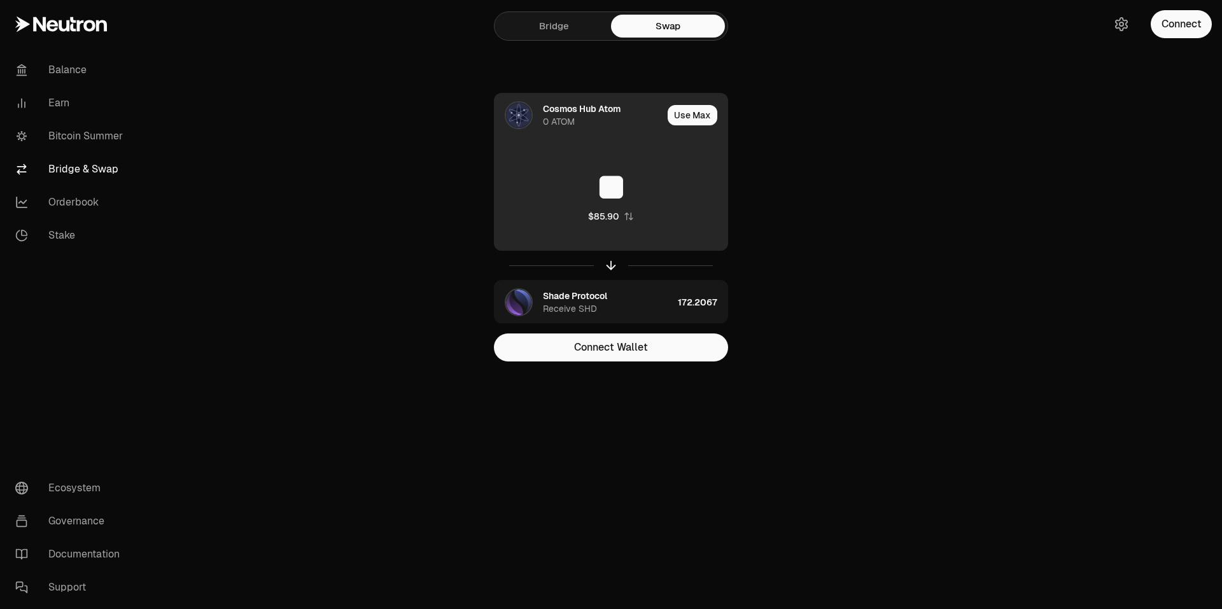
click at [530, 115] on img at bounding box center [518, 114] width 25 height 25
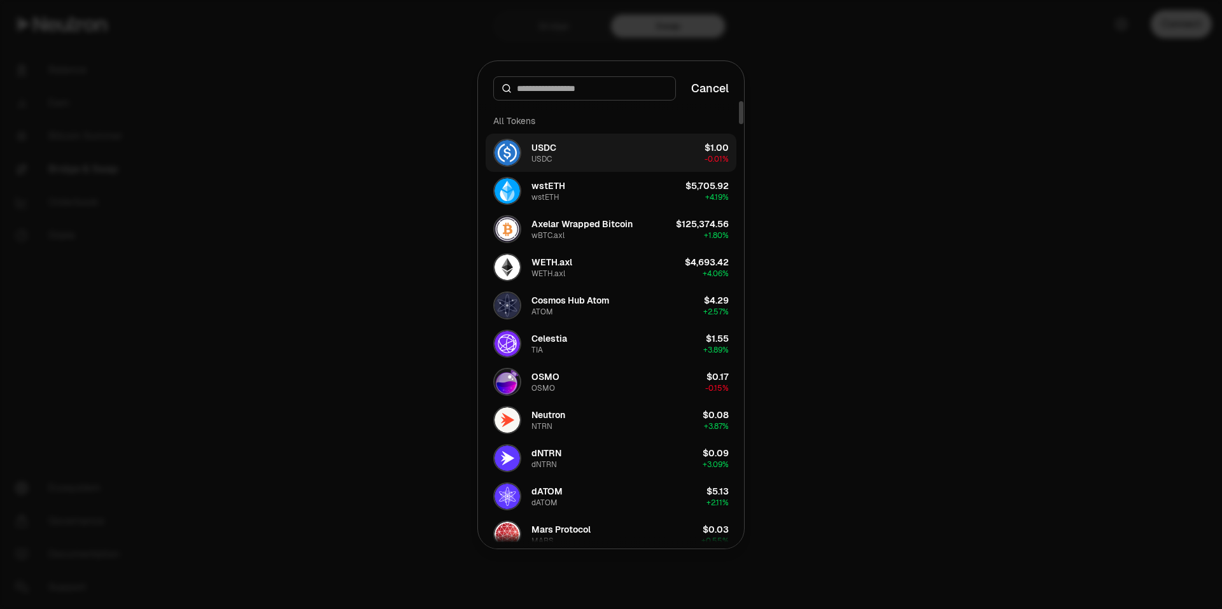
click at [580, 148] on button "USDC USDC $1.00 -0.01%" at bounding box center [611, 153] width 251 height 38
click at [616, 190] on button "wstETH wstETH $5,705.92 + 4.19%" at bounding box center [611, 191] width 251 height 38
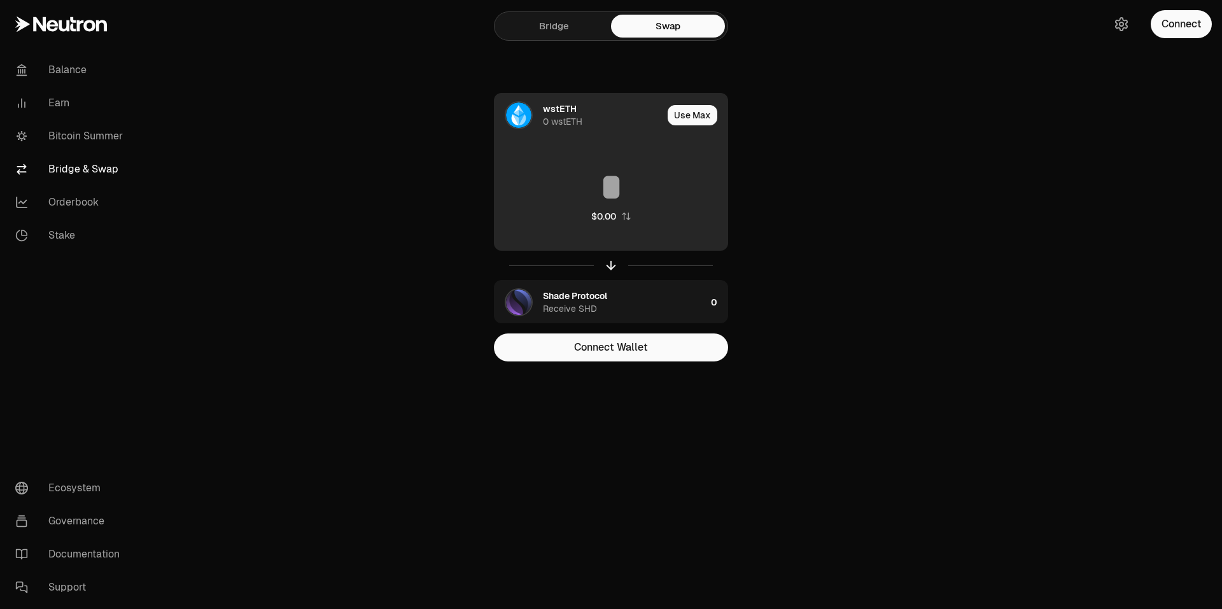
click at [554, 107] on div "wstETH" at bounding box center [560, 108] width 34 height 13
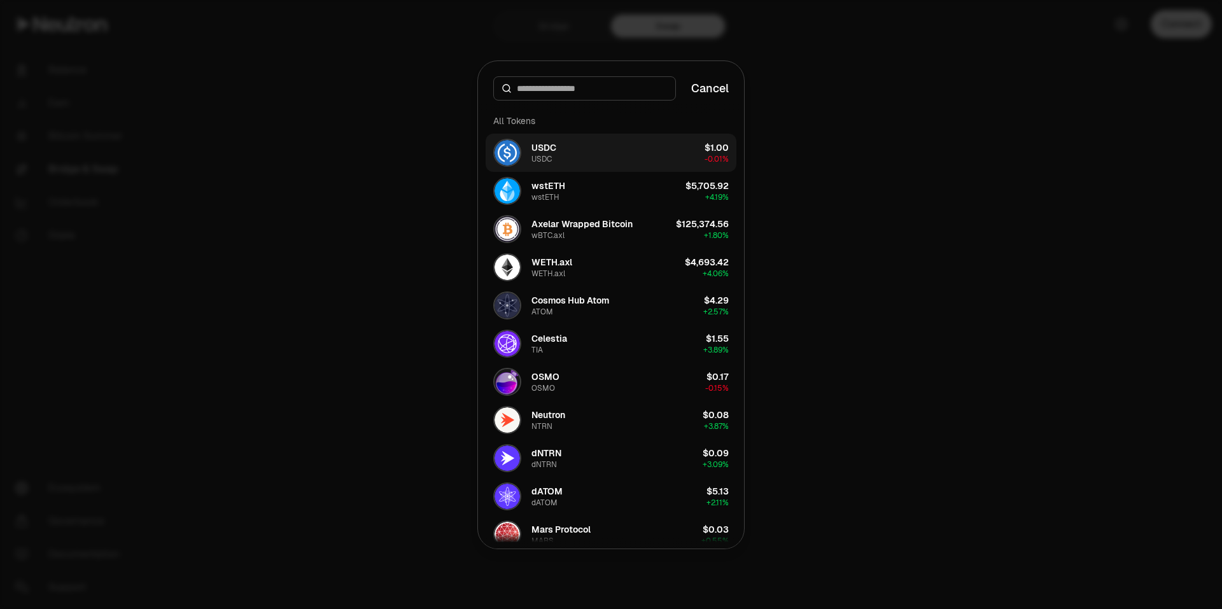
click at [568, 157] on button "USDC USDC $1.00 -0.01%" at bounding box center [611, 153] width 251 height 38
drag, startPoint x: 902, startPoint y: 227, endPoint x: 908, endPoint y: 229, distance: 6.9
click at [905, 228] on div at bounding box center [611, 304] width 1222 height 609
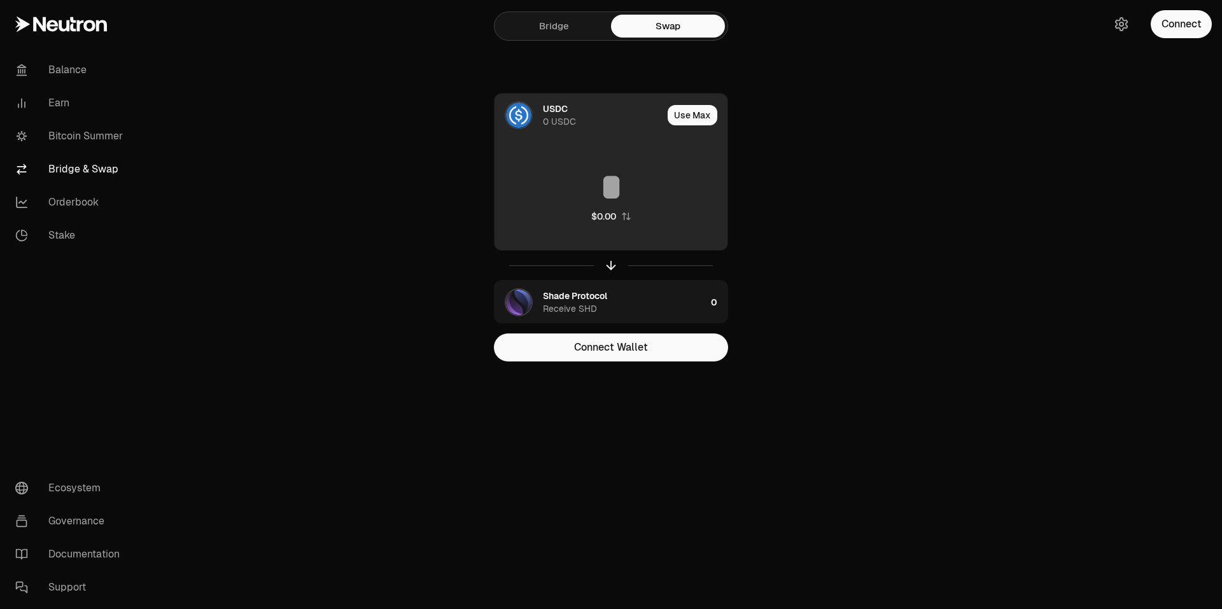
click at [613, 192] on input at bounding box center [611, 187] width 233 height 38
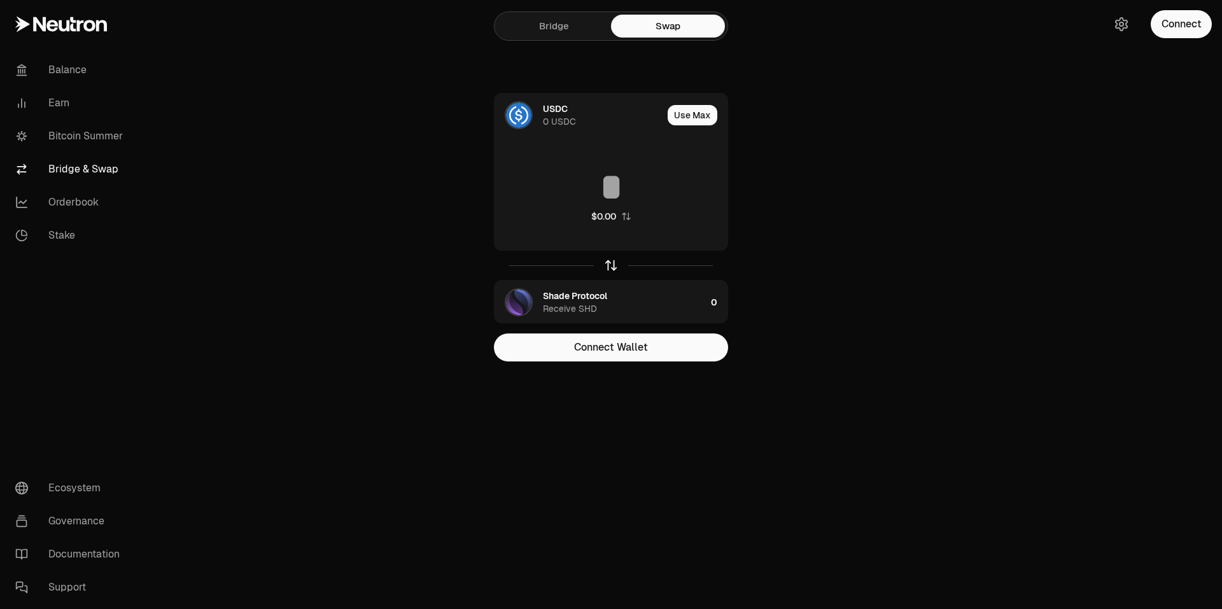
click at [614, 267] on icon "button" at bounding box center [611, 265] width 14 height 14
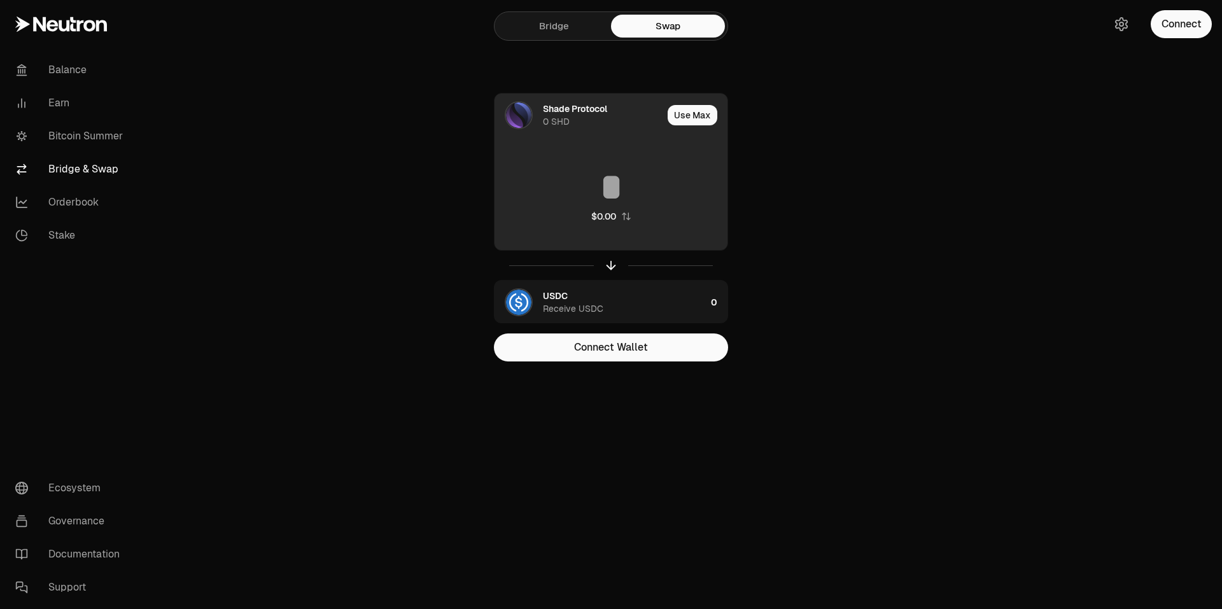
click at [631, 188] on input at bounding box center [611, 187] width 233 height 38
drag, startPoint x: 635, startPoint y: 188, endPoint x: 711, endPoint y: 202, distance: 76.9
click at [700, 200] on input "***" at bounding box center [611, 187] width 233 height 38
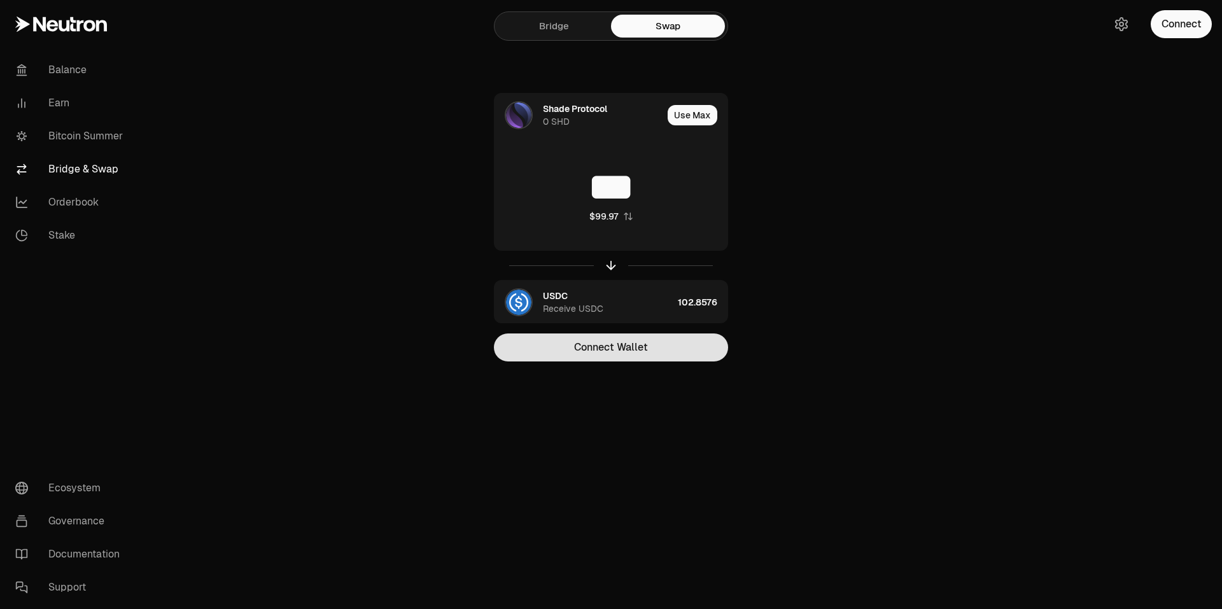
click at [589, 355] on button "Connect Wallet" at bounding box center [611, 348] width 234 height 28
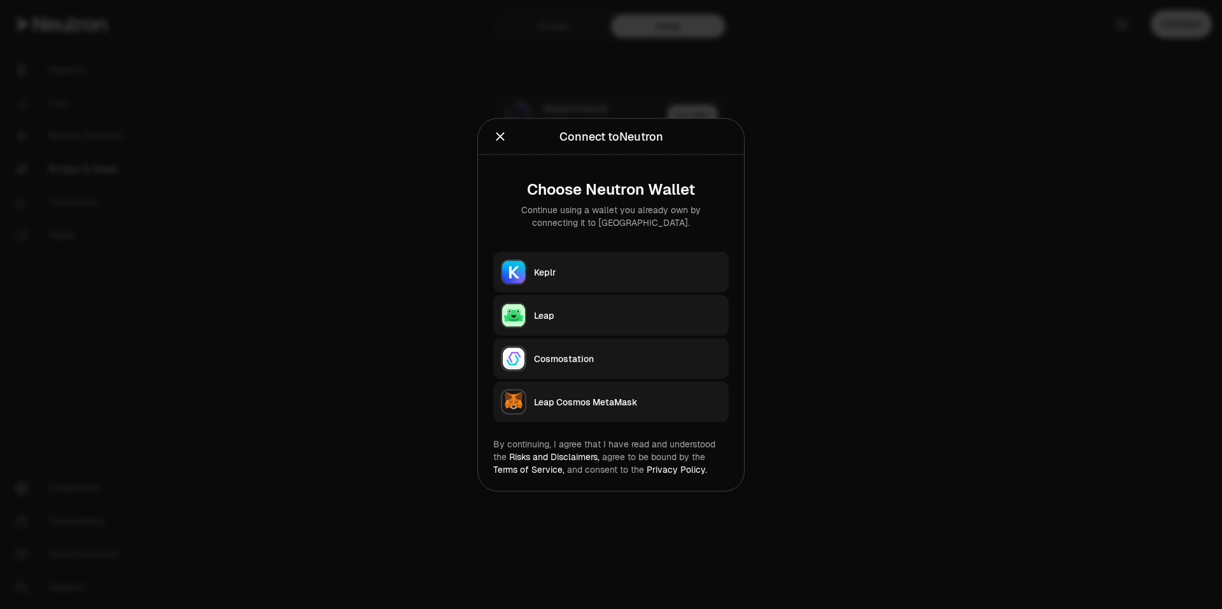
click at [547, 264] on button "Keplr" at bounding box center [610, 271] width 235 height 41
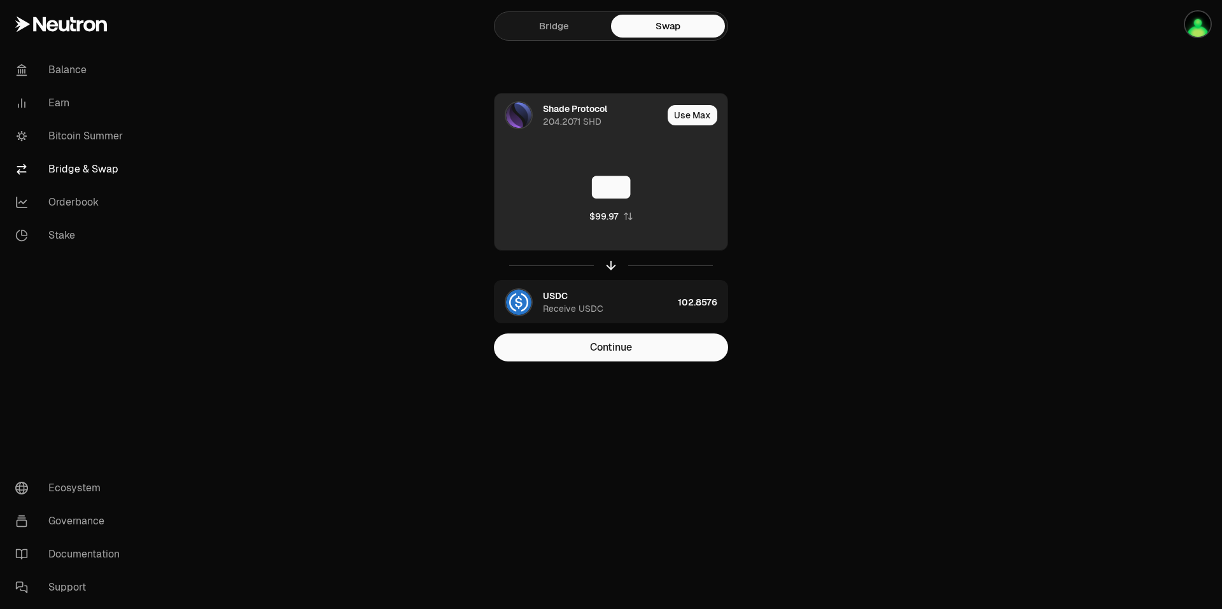
click at [692, 116] on button "Use Max" at bounding box center [693, 115] width 50 height 20
type input "**********"
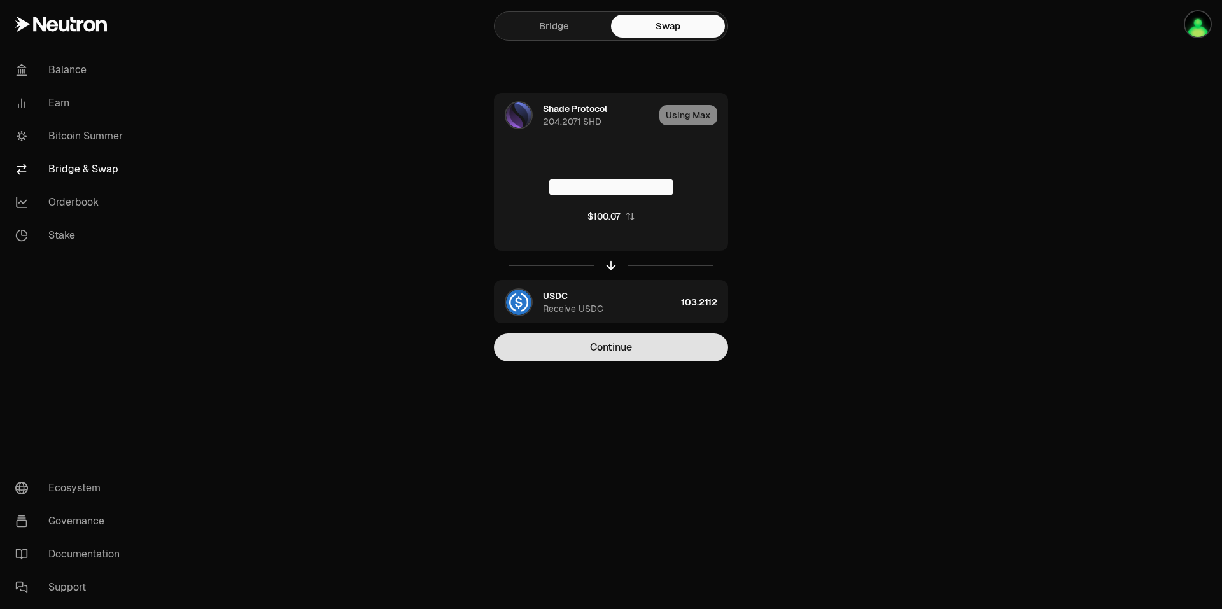
click at [612, 354] on button "Continue" at bounding box center [611, 348] width 234 height 28
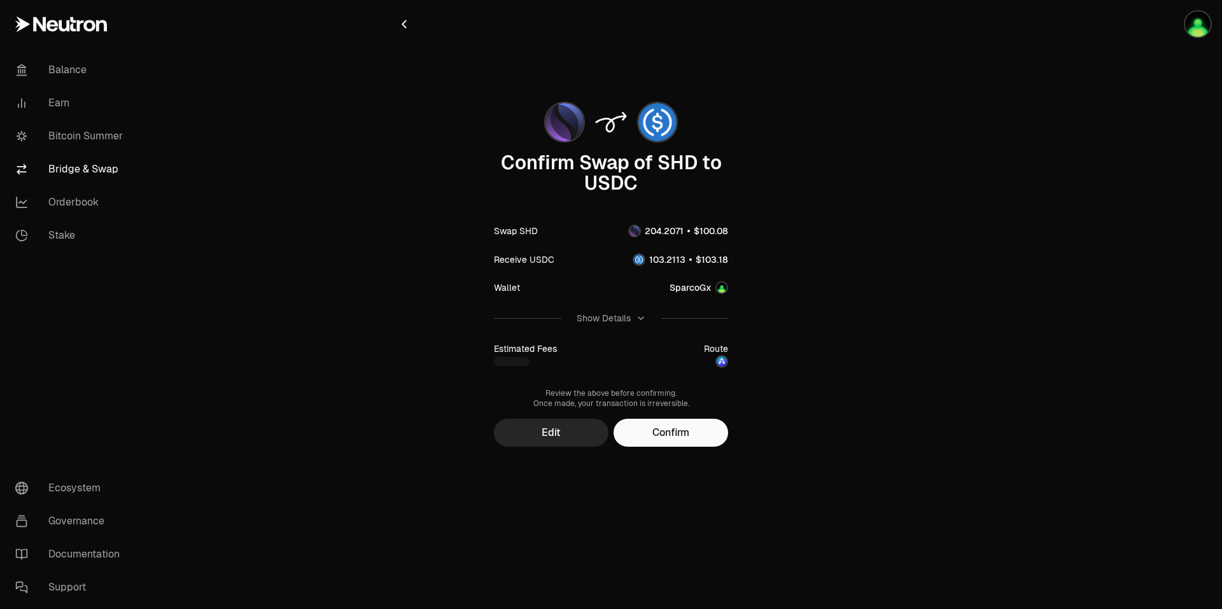
click at [685, 439] on button "Confirm" at bounding box center [671, 433] width 115 height 28
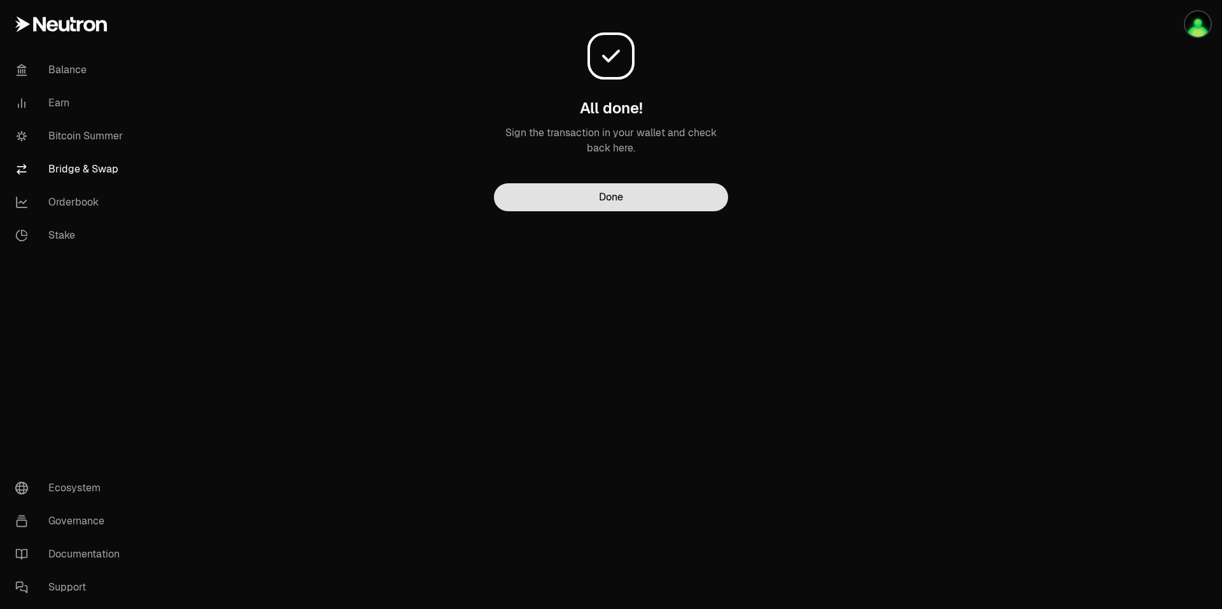
click at [625, 206] on button "Done" at bounding box center [611, 197] width 234 height 28
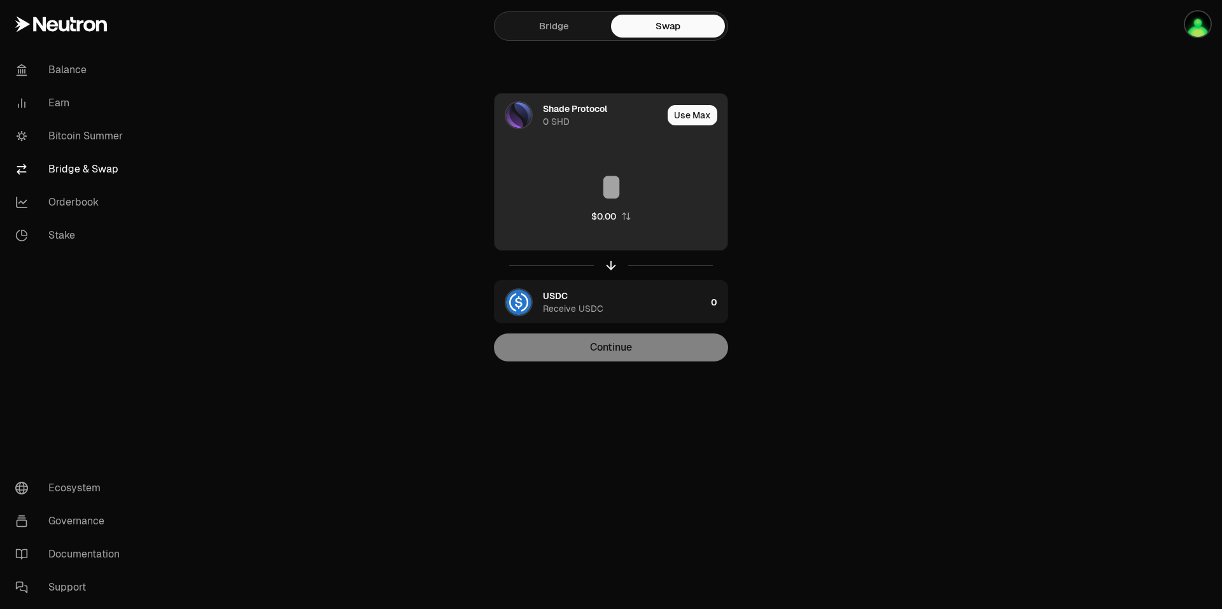
drag, startPoint x: 634, startPoint y: 188, endPoint x: 644, endPoint y: 199, distance: 14.9
click at [635, 190] on input at bounding box center [611, 187] width 233 height 38
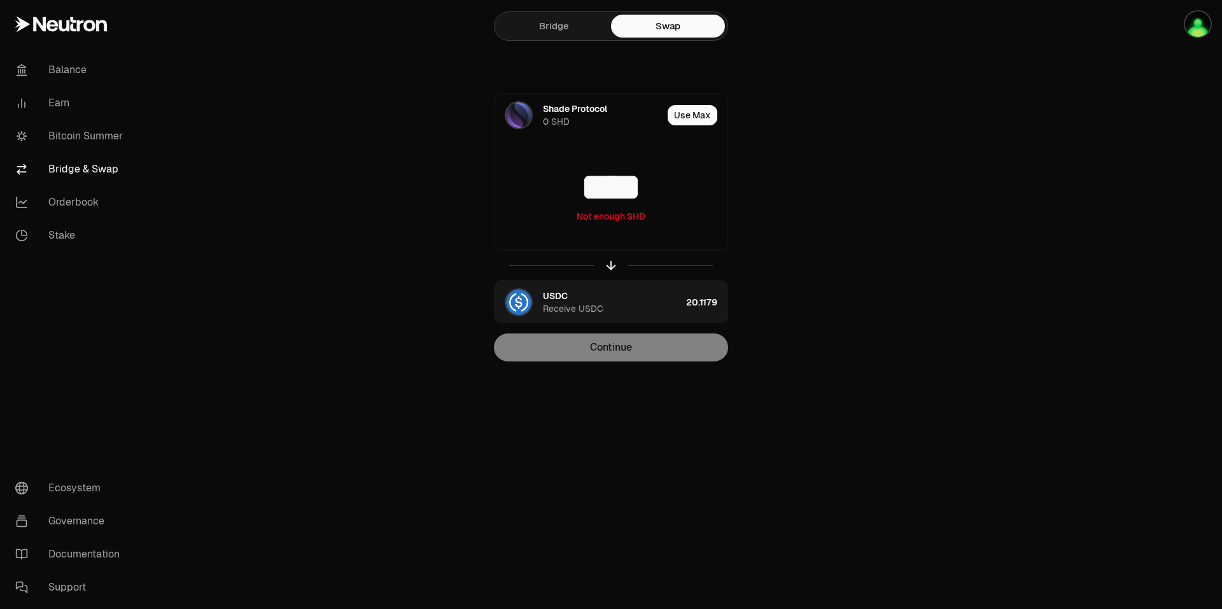
type input "****"
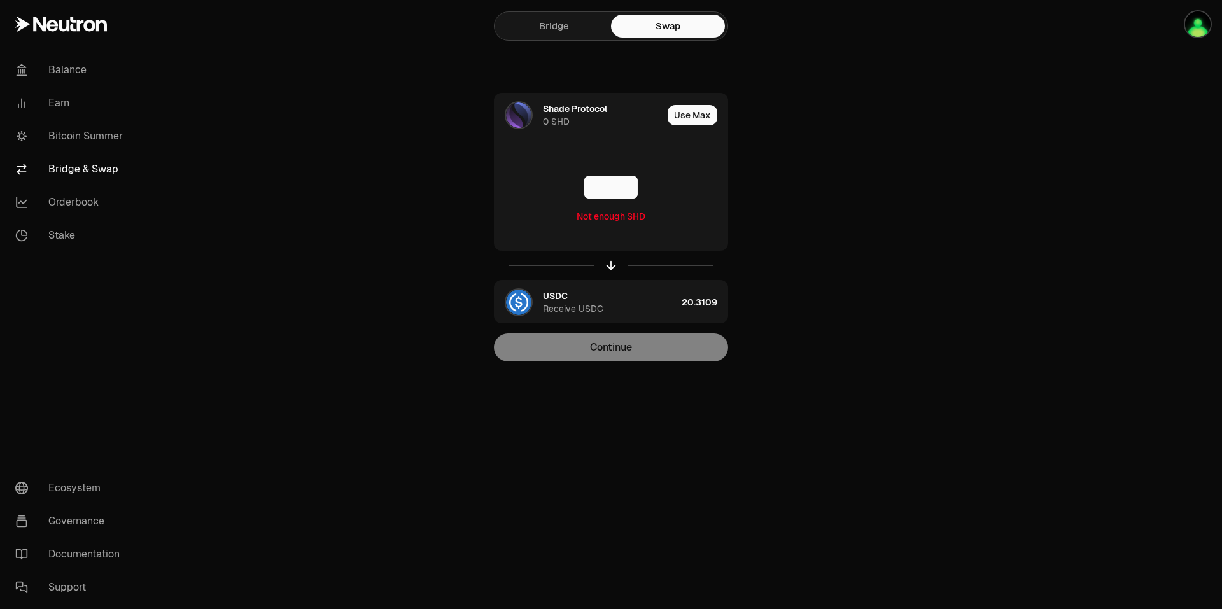
click at [802, 131] on div "Shade Protocol 0 SHD Use Max **** Not enough SHD USDC Receive USDC 20.3109 Cont…" at bounding box center [611, 227] width 428 height 269
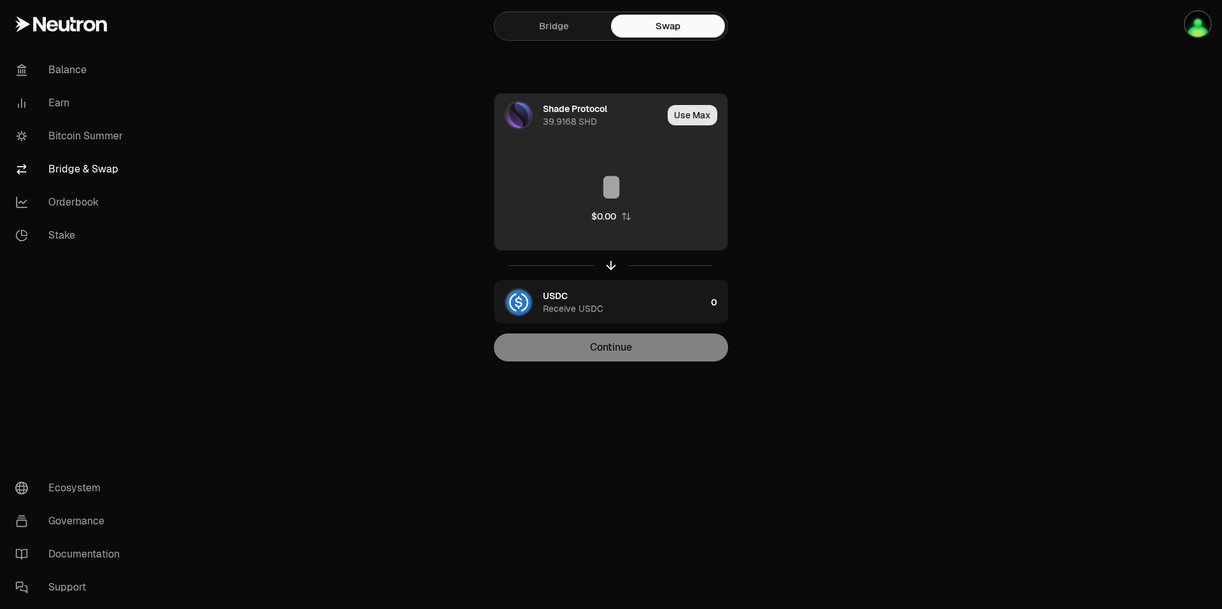
click at [710, 113] on button "Use Max" at bounding box center [693, 115] width 50 height 20
type input "**********"
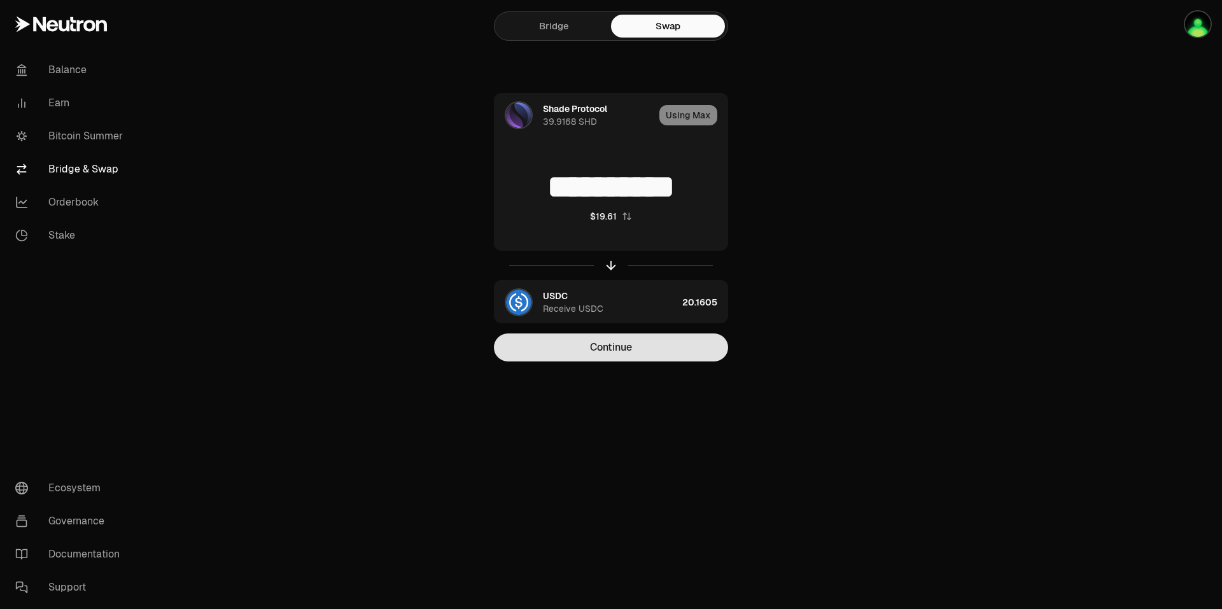
click at [650, 349] on button "Continue" at bounding box center [611, 348] width 234 height 28
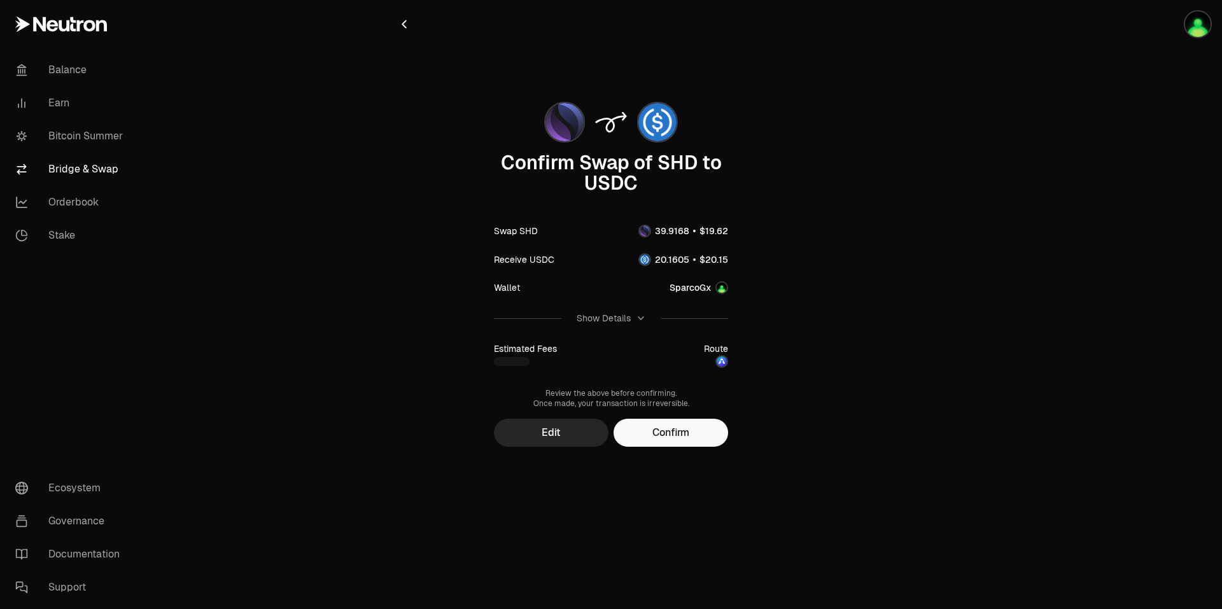
click at [650, 436] on button "Confirm" at bounding box center [671, 433] width 115 height 28
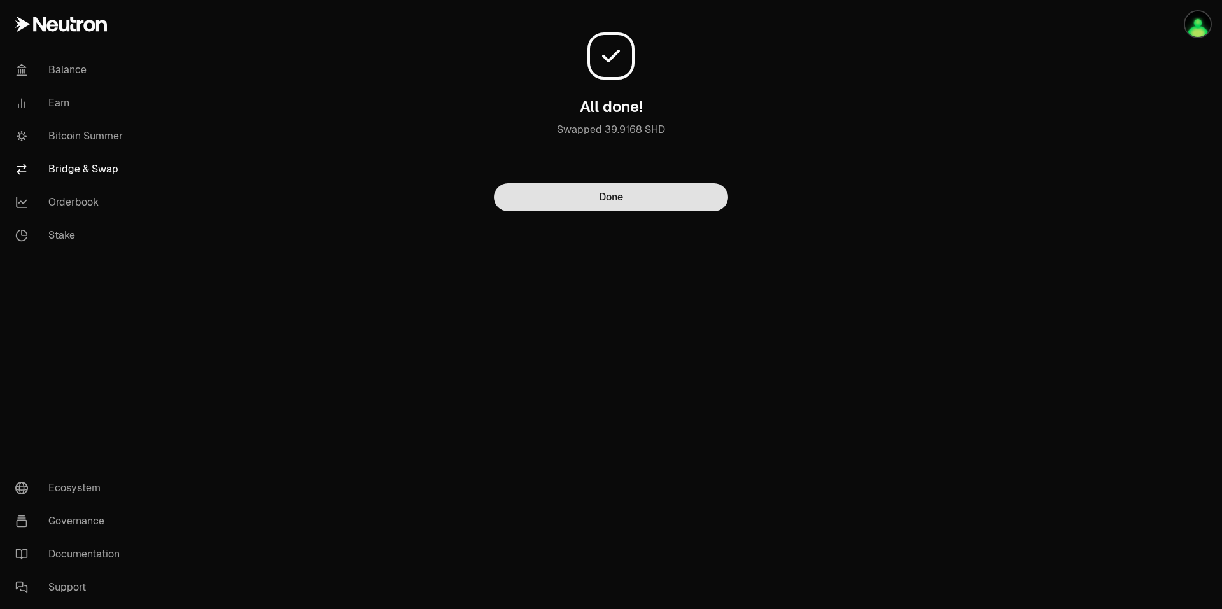
click at [645, 205] on button "Done" at bounding box center [611, 197] width 234 height 28
